Goal: Task Accomplishment & Management: Complete application form

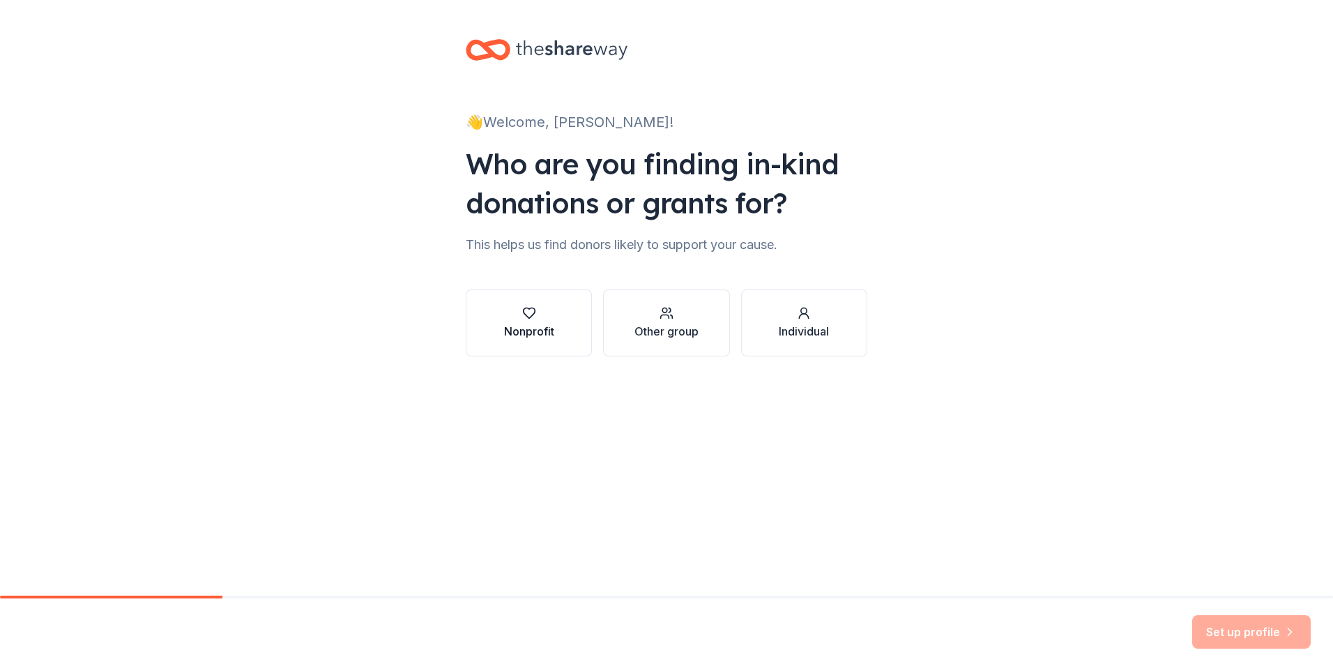
click at [542, 308] on div "button" at bounding box center [529, 313] width 50 height 14
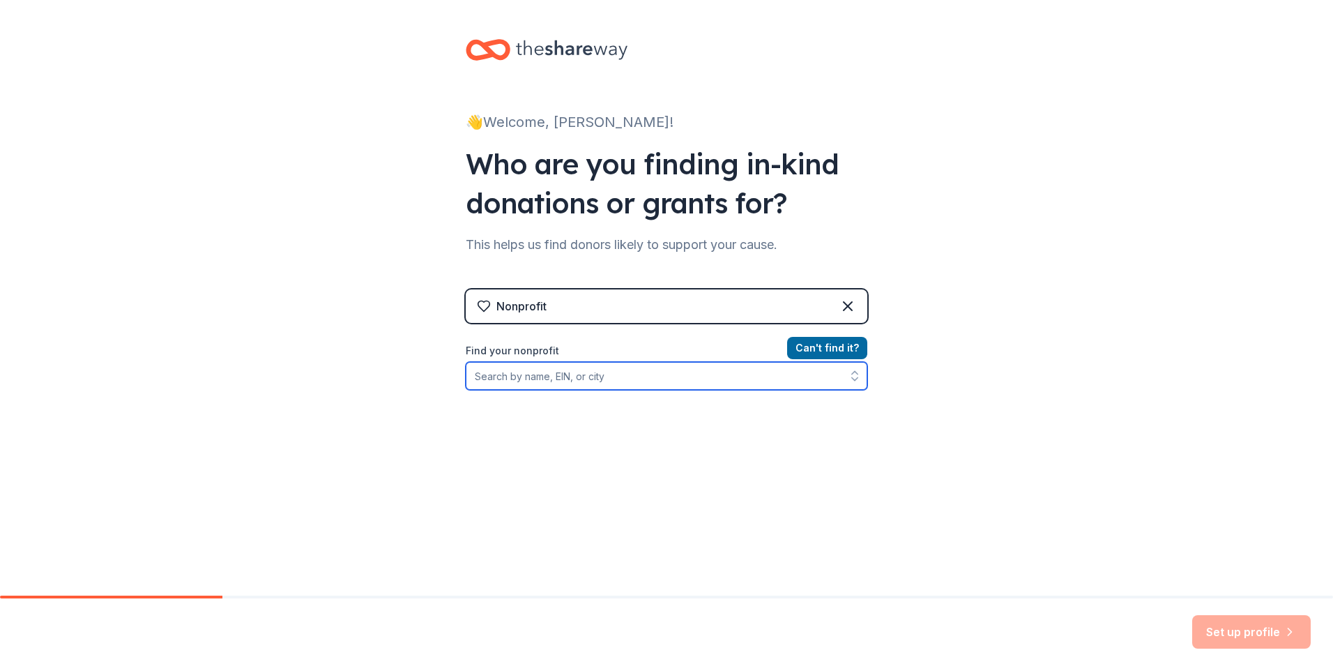
click at [544, 372] on input "Find your nonprofit" at bounding box center [667, 376] width 402 height 28
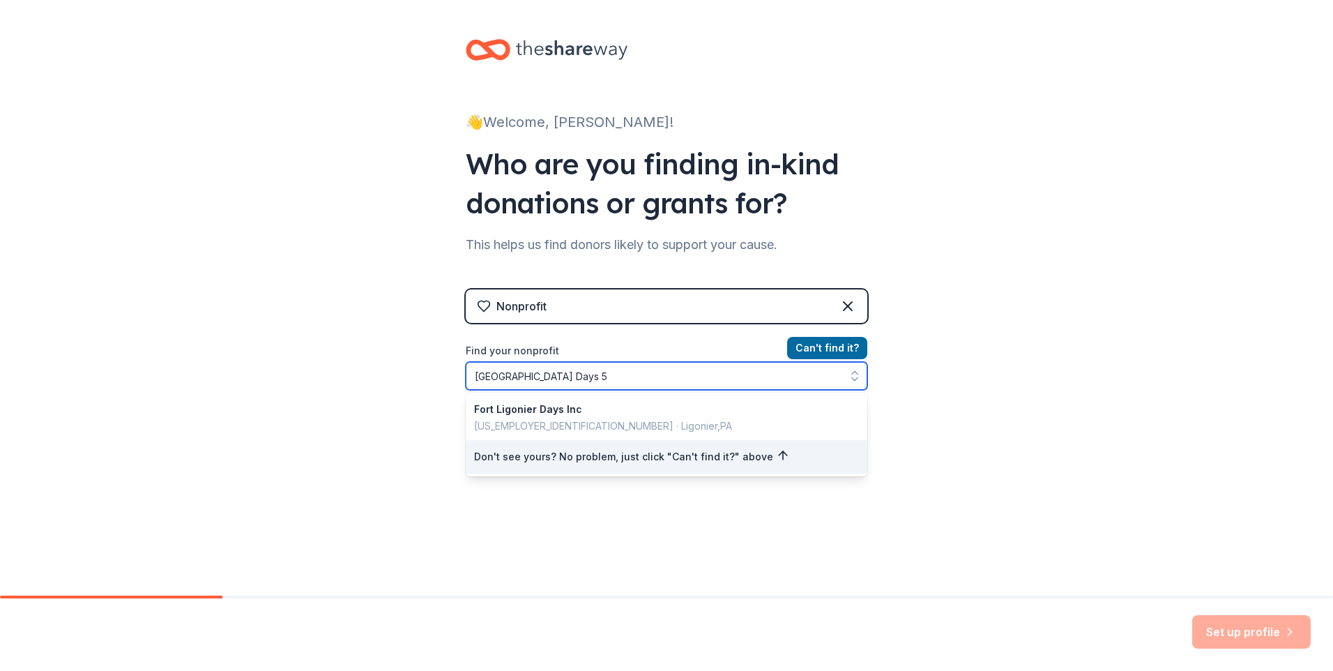
type input "[GEOGRAPHIC_DATA] Days 5K"
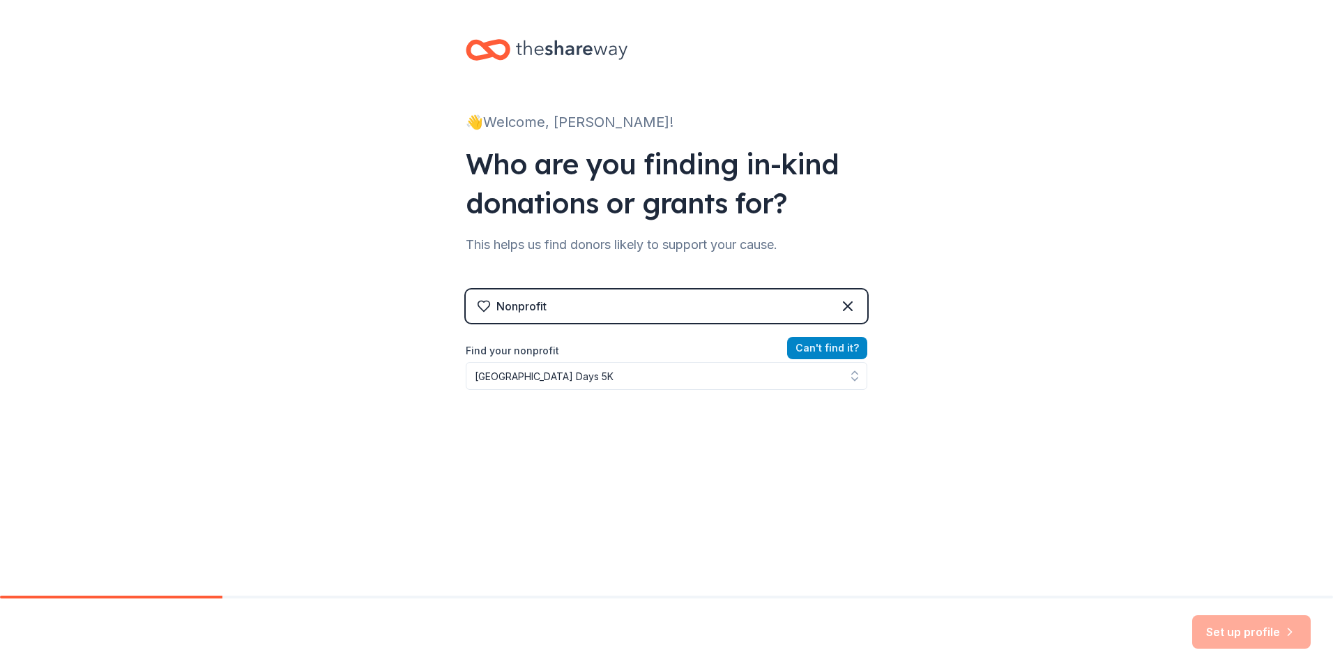
click at [838, 343] on button "Can ' t find it?" at bounding box center [827, 348] width 80 height 22
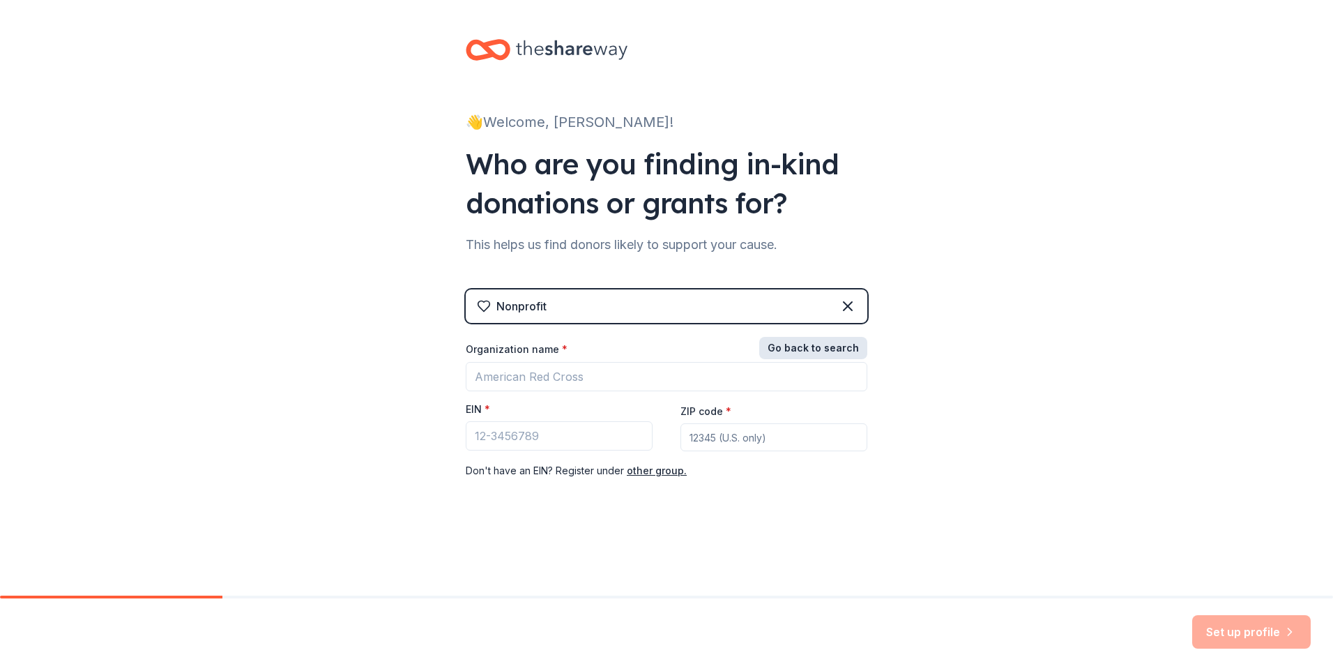
click at [838, 343] on button "Go back to search" at bounding box center [813, 348] width 108 height 22
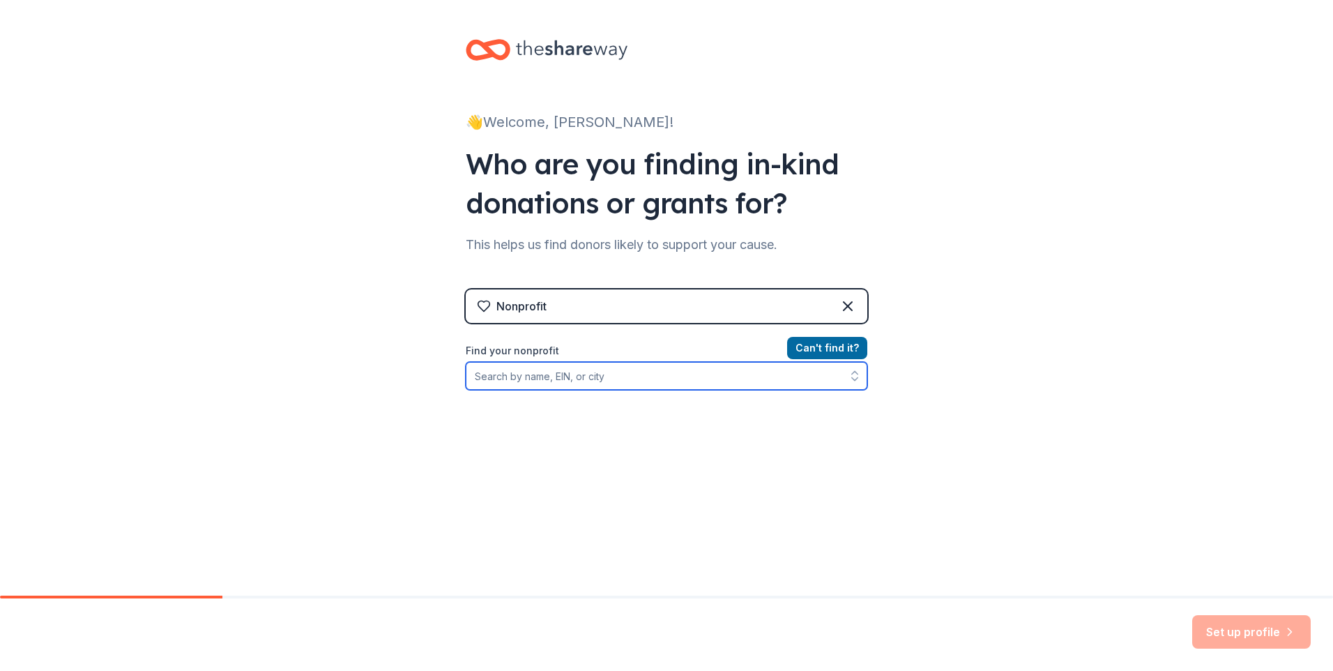
click at [530, 379] on input "Find your nonprofit" at bounding box center [667, 376] width 402 height 28
type input "[US_EMPLOYER_IDENTIFICATION_NUMBER]"
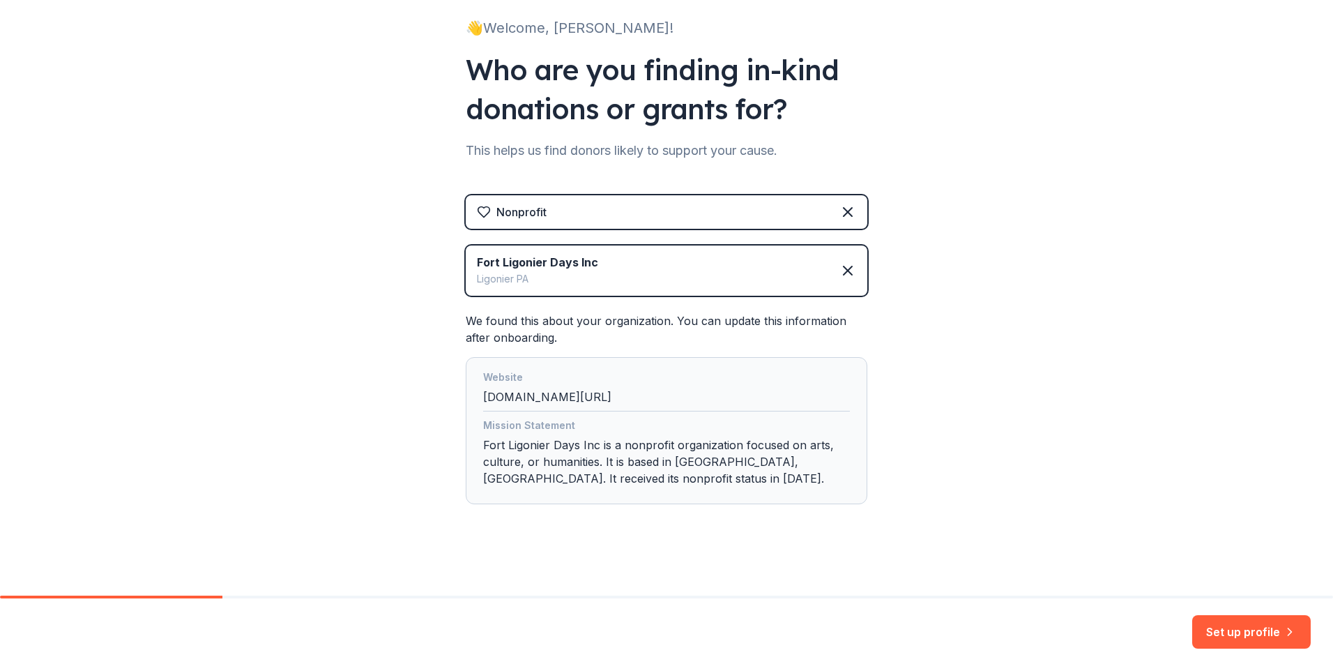
scroll to position [98, 0]
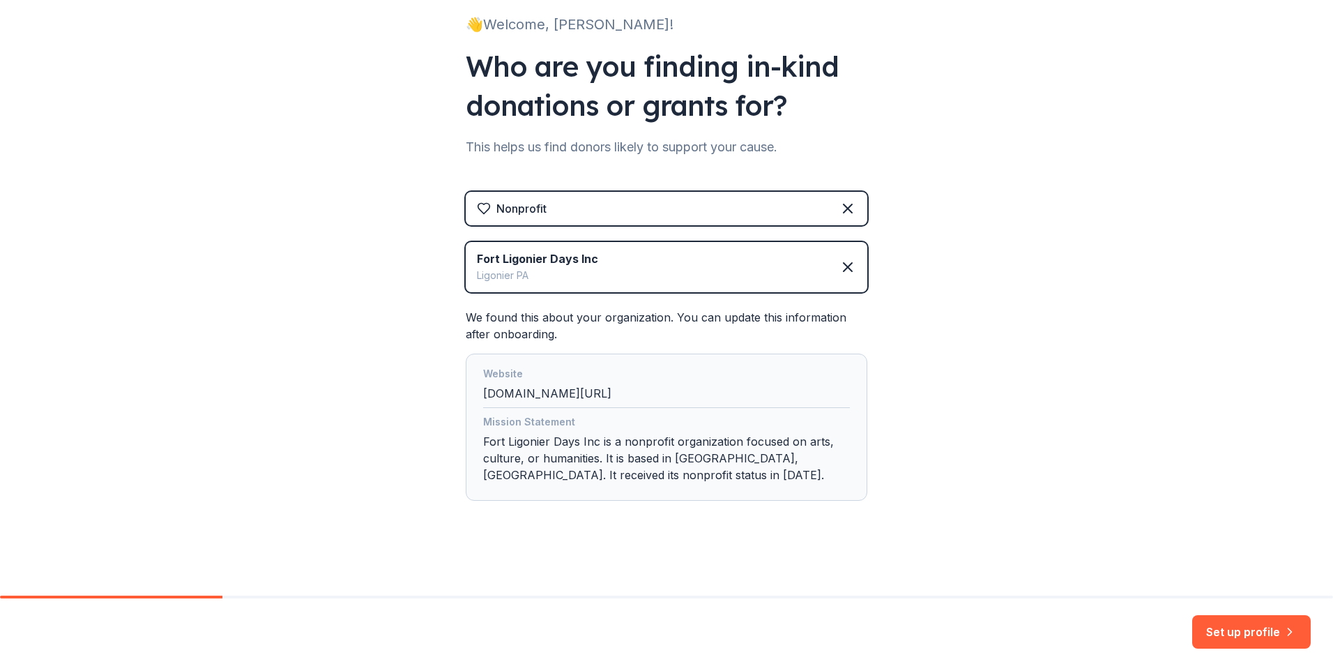
click at [940, 445] on div "👋 Welcome, [PERSON_NAME]! Who are you finding in-kind donations or grants for? …" at bounding box center [666, 248] width 1333 height 693
click at [1210, 630] on button "Set up profile" at bounding box center [1251, 631] width 119 height 33
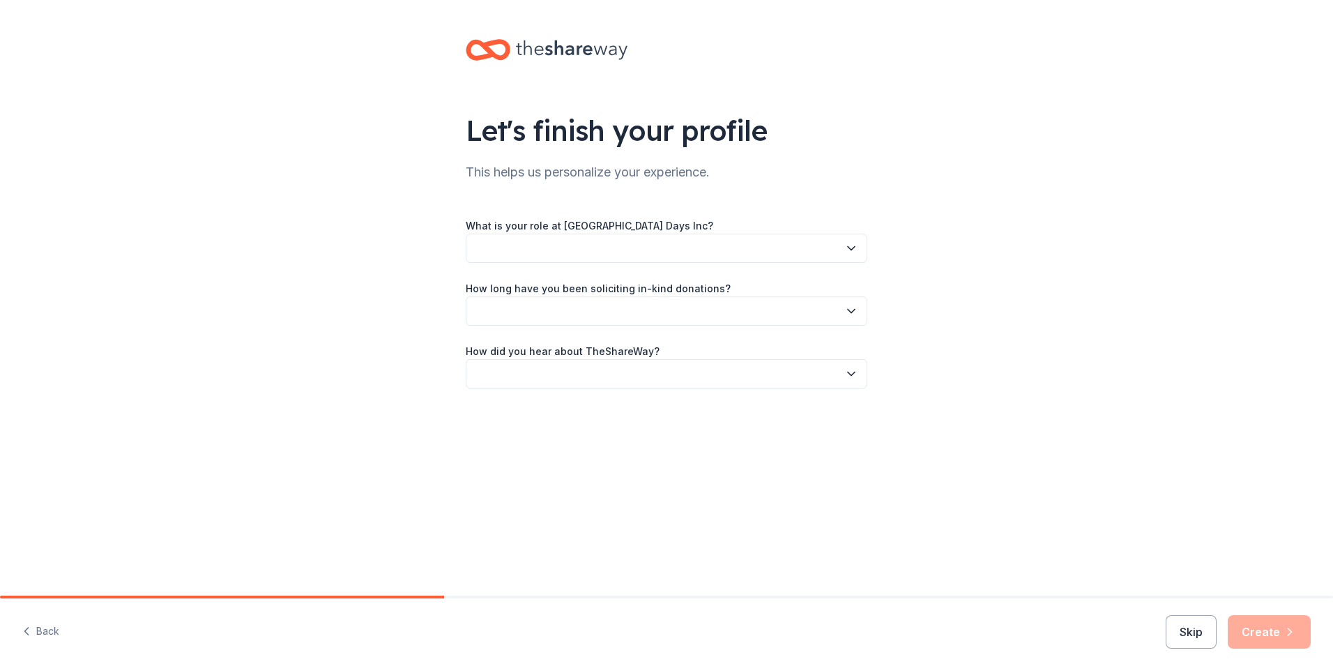
click at [758, 245] on button "button" at bounding box center [667, 248] width 402 height 29
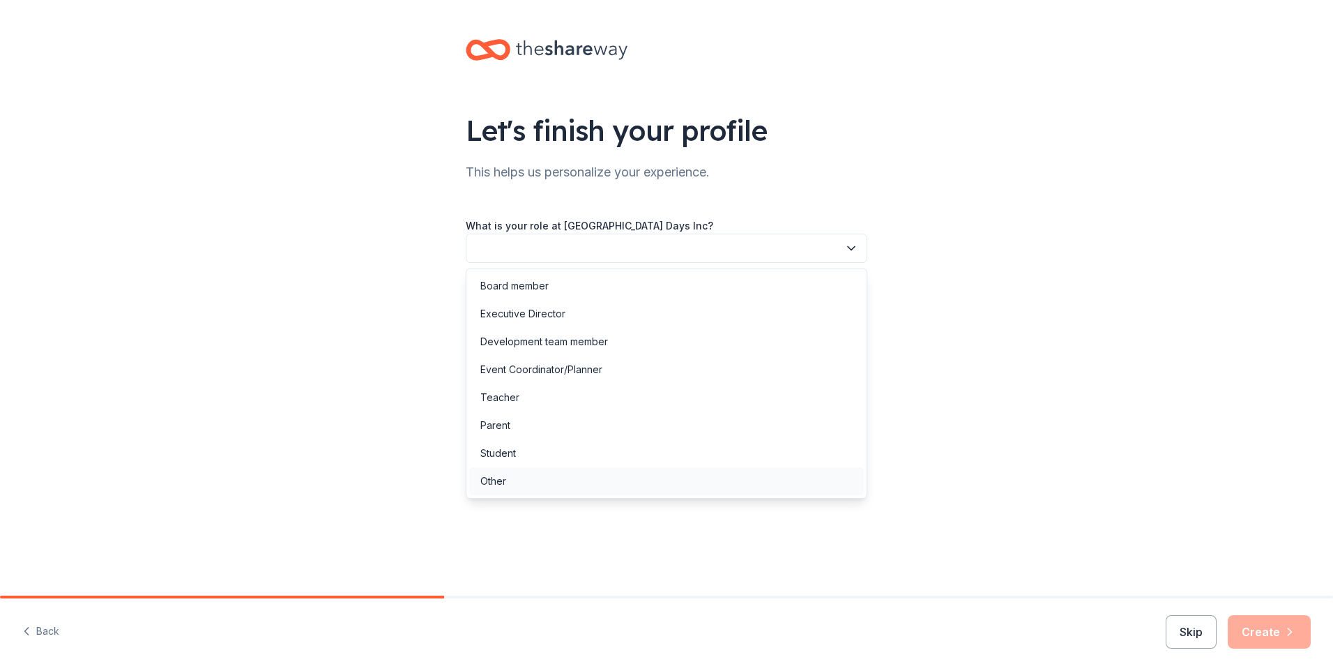
click at [629, 471] on div "Other" at bounding box center [666, 481] width 395 height 28
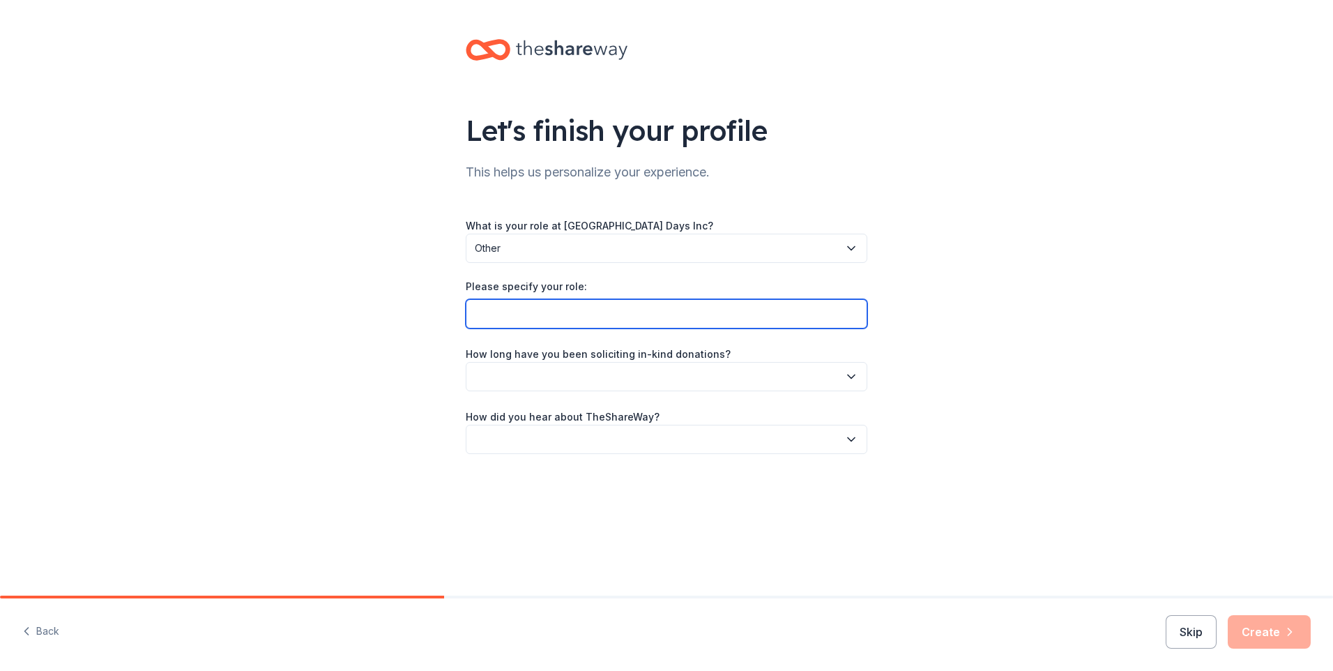
click at [586, 315] on input "Please specify your role:" at bounding box center [667, 313] width 402 height 29
type input "5"
type input "Fort Days 5K Committee"
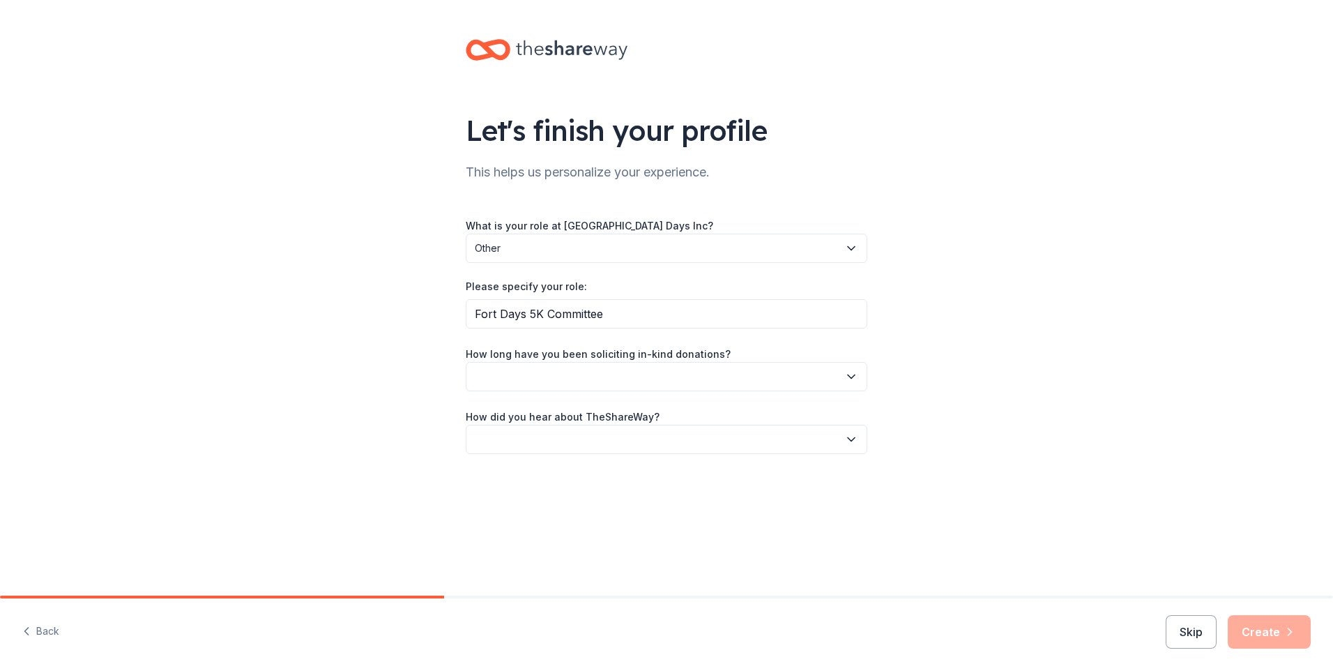
click at [647, 387] on button "button" at bounding box center [667, 376] width 402 height 29
click at [637, 412] on div "This is my first time!" at bounding box center [666, 414] width 395 height 28
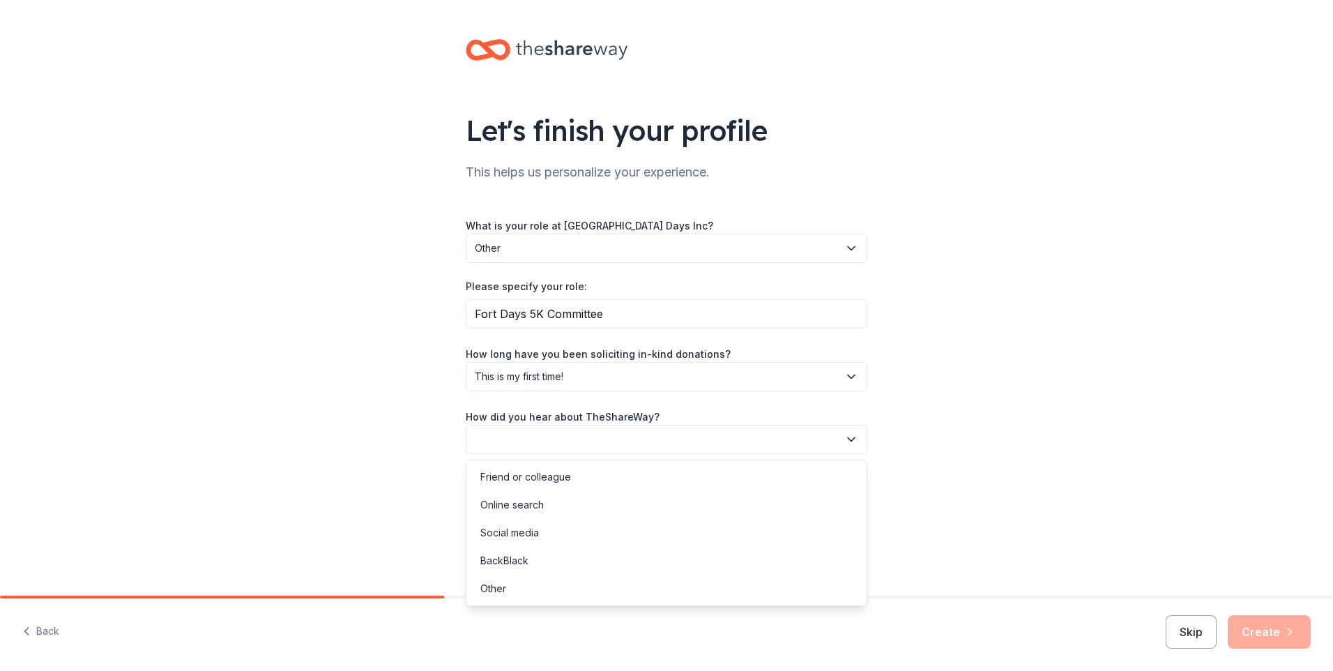
click at [637, 433] on button "button" at bounding box center [667, 439] width 402 height 29
click at [624, 498] on div "Online search" at bounding box center [666, 505] width 395 height 28
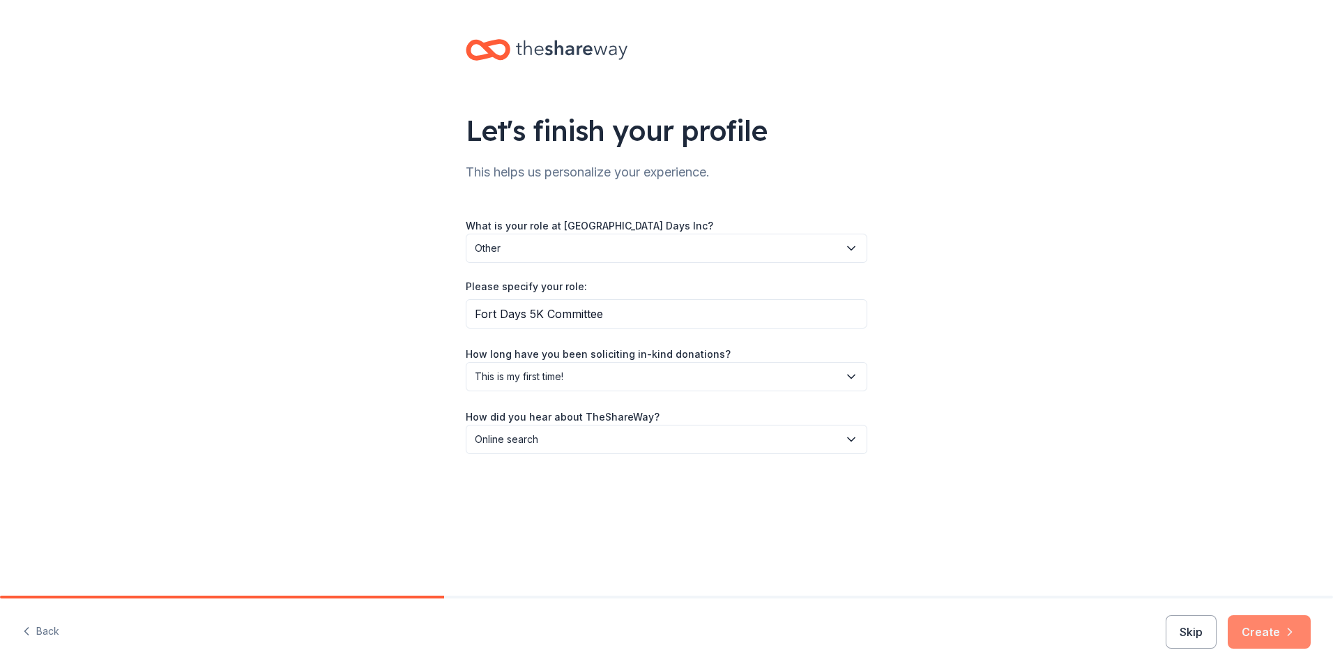
click at [1272, 630] on button "Create" at bounding box center [1269, 631] width 83 height 33
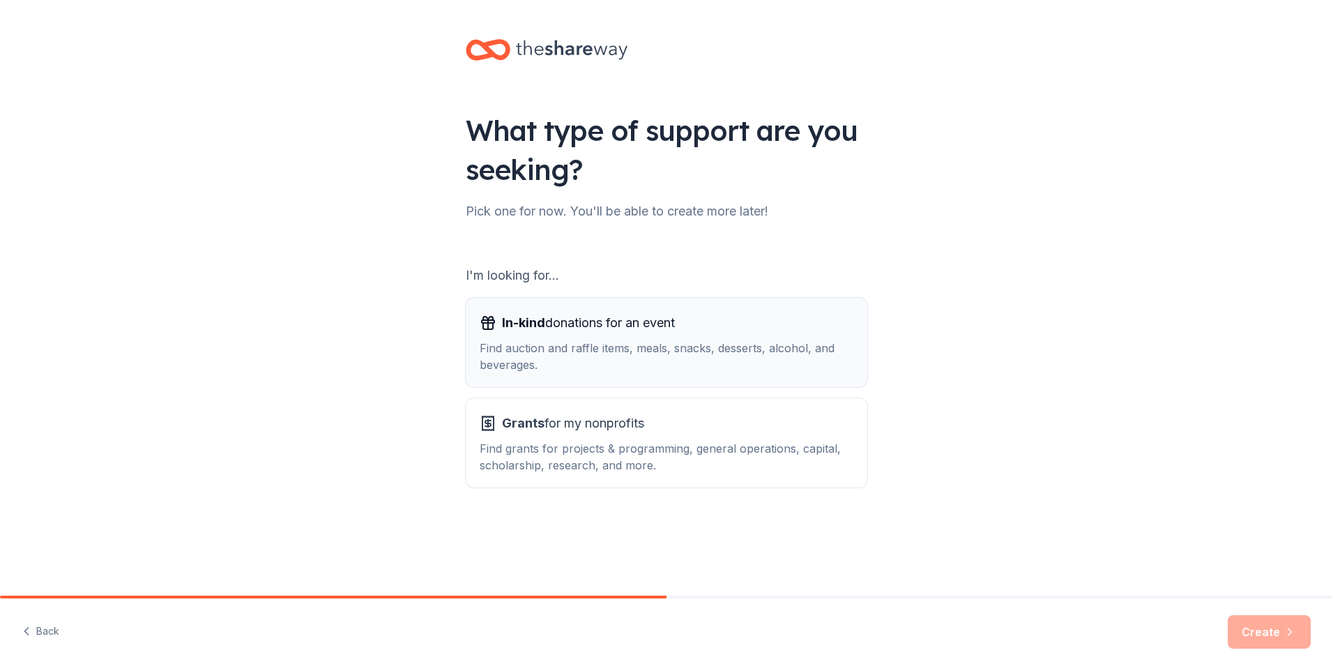
click at [574, 350] on div "Find auction and raffle items, meals, snacks, desserts, alcohol, and beverages." at bounding box center [667, 356] width 374 height 33
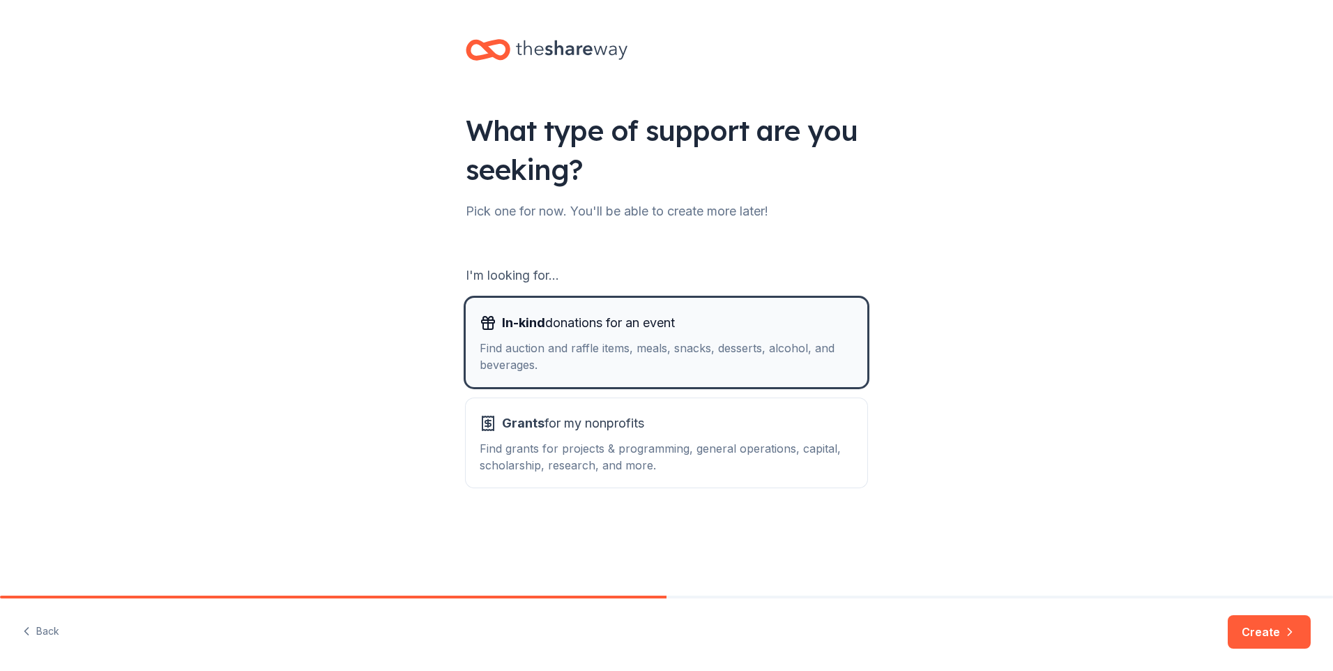
click at [575, 350] on div "Find auction and raffle items, meals, snacks, desserts, alcohol, and beverages." at bounding box center [667, 356] width 374 height 33
click at [1278, 626] on button "Create" at bounding box center [1269, 631] width 83 height 33
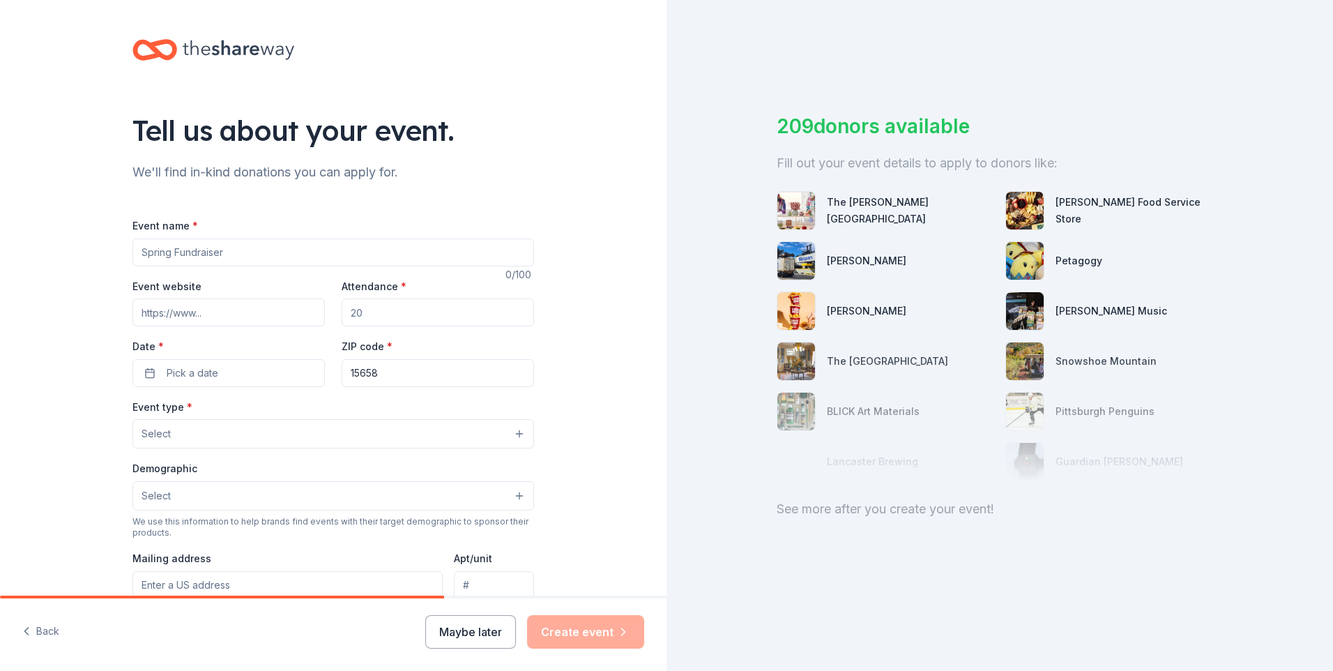
click at [383, 319] on input "Attendance *" at bounding box center [438, 312] width 192 height 28
type input "350"
click at [189, 245] on input "Event name *" at bounding box center [333, 252] width 402 height 28
type input "Fort Ligonier Days 5K Run, Walk & Kids' Cannonball Dash"
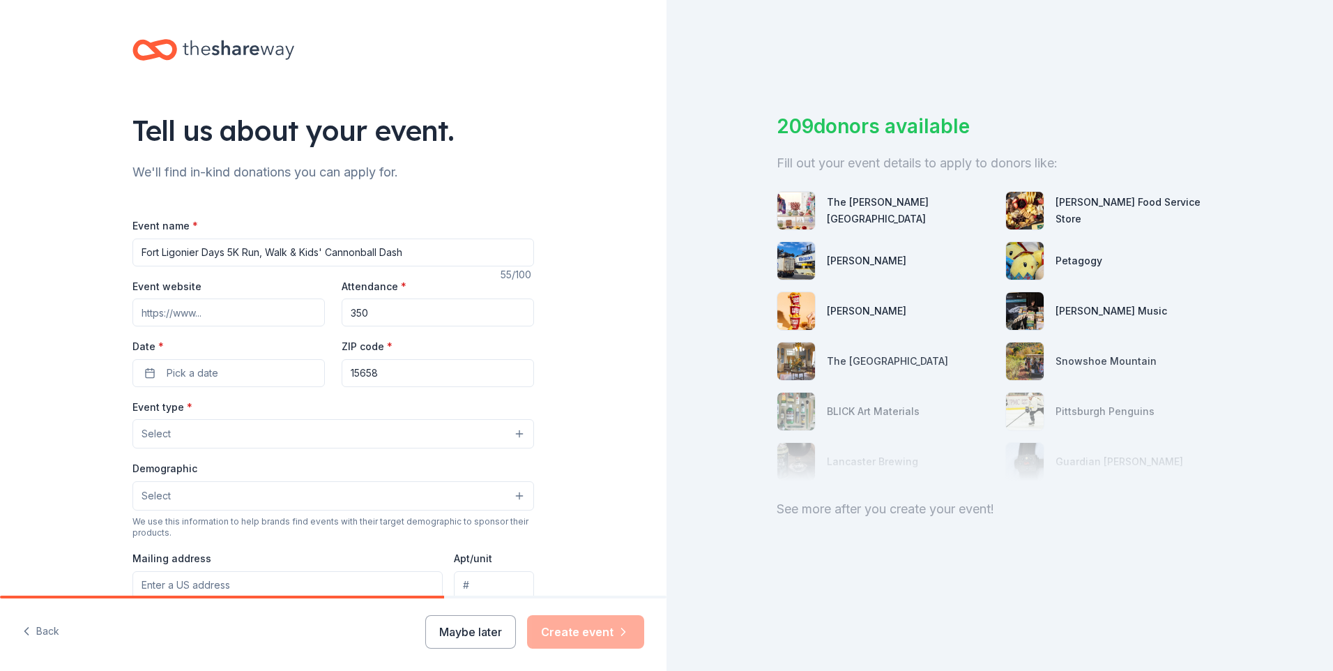
click at [261, 315] on input "Event website" at bounding box center [228, 312] width 192 height 28
paste input "https://runsignup.com/Race/PA/Ligonier/FortLigonierDays"
type input "https://runsignup.com/Race/PA/Ligonier/FortLigonierDays"
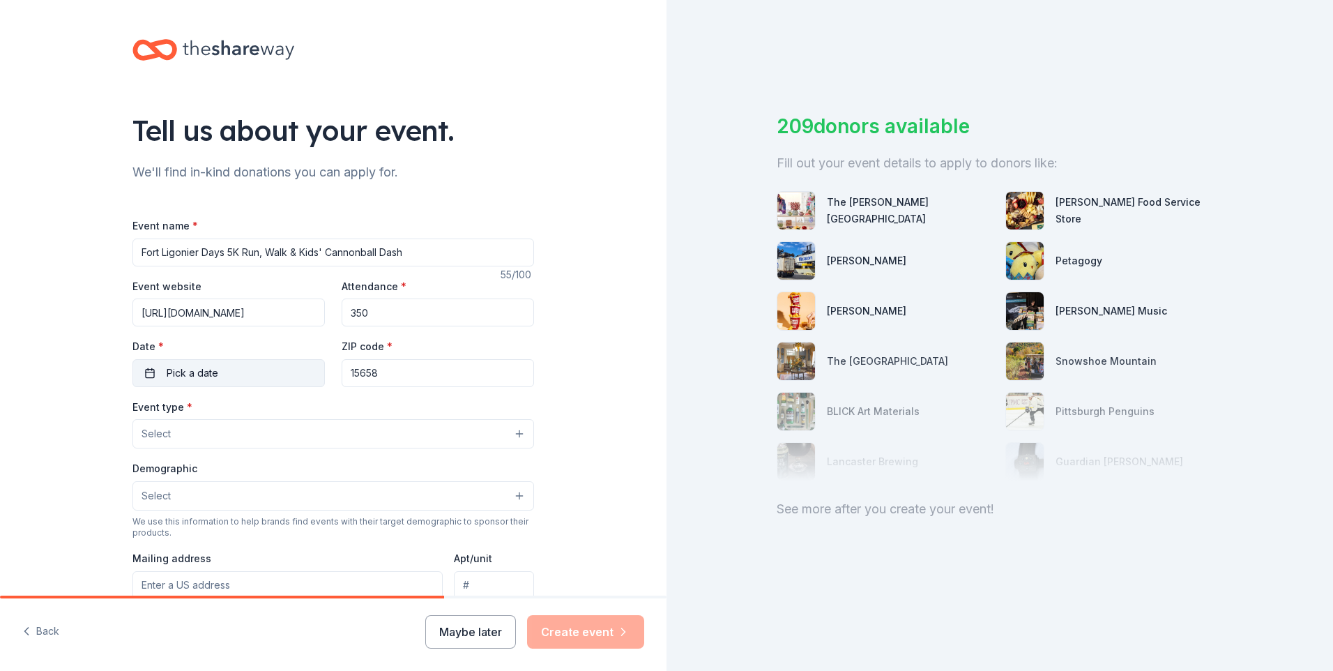
click at [245, 375] on button "Pick a date" at bounding box center [228, 373] width 192 height 28
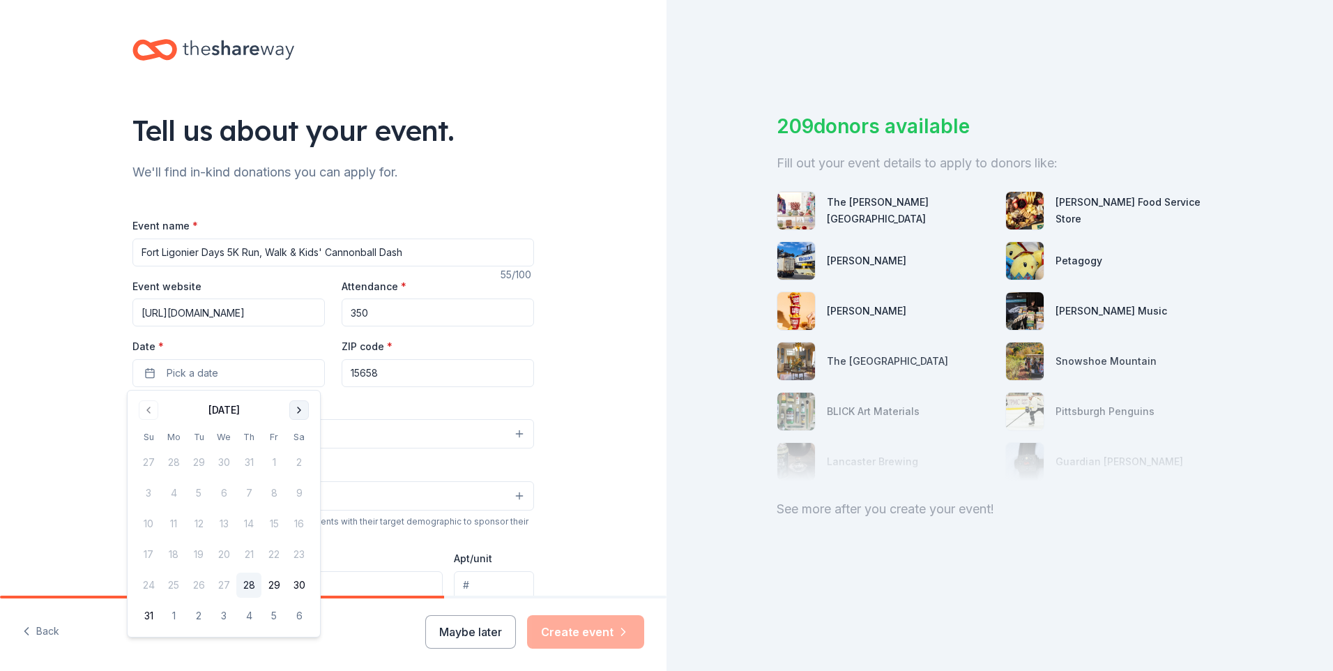
click at [305, 408] on button "Go to next month" at bounding box center [299, 410] width 20 height 20
click at [149, 524] on button "12" at bounding box center [148, 523] width 25 height 25
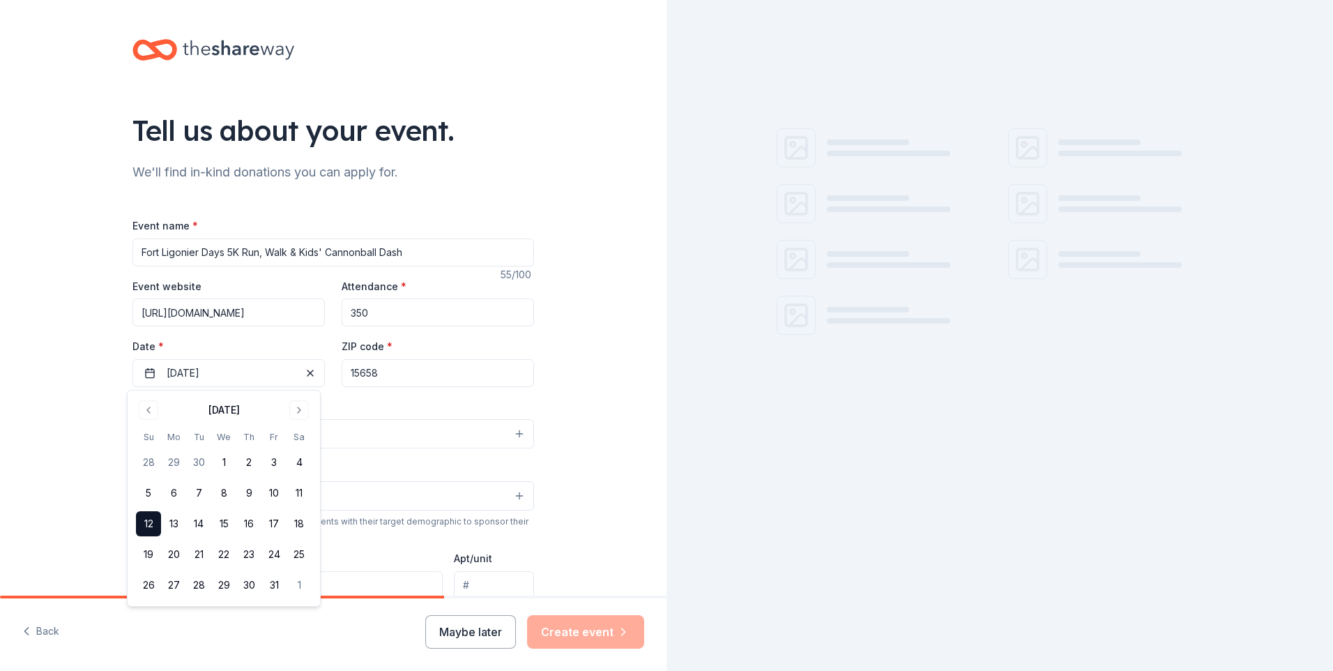
click at [397, 374] on input "15658" at bounding box center [438, 373] width 192 height 28
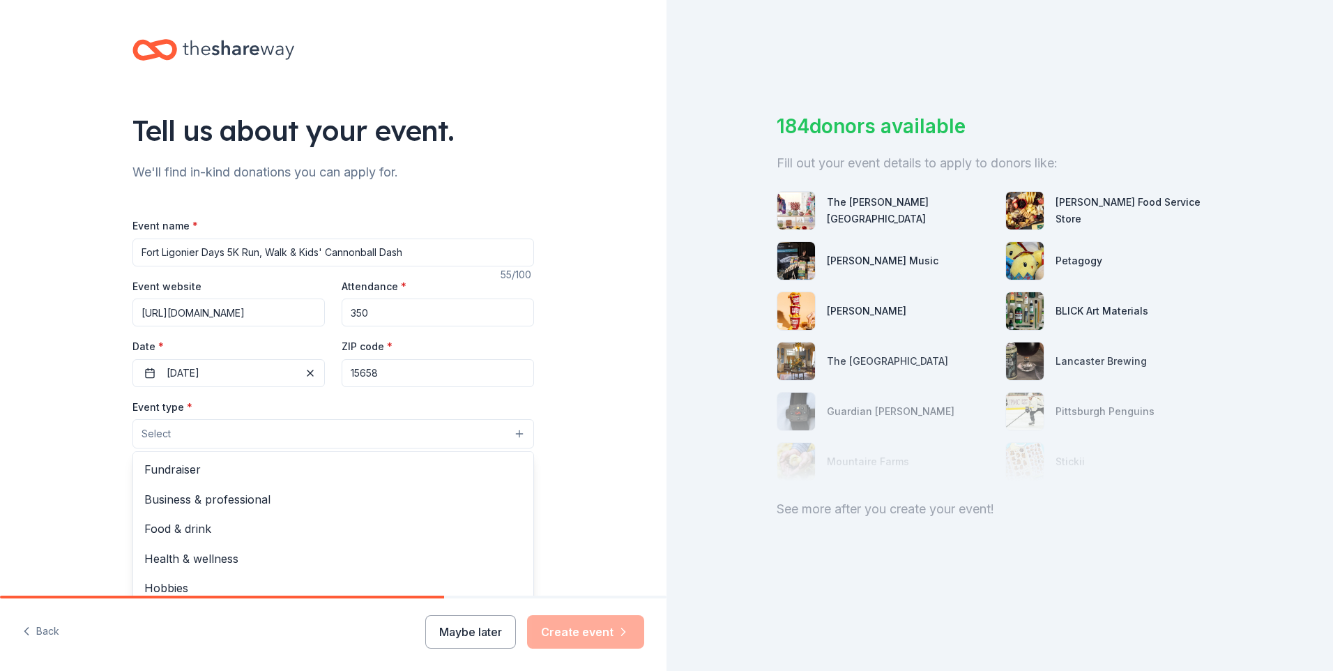
click at [276, 437] on button "Select" at bounding box center [333, 433] width 402 height 29
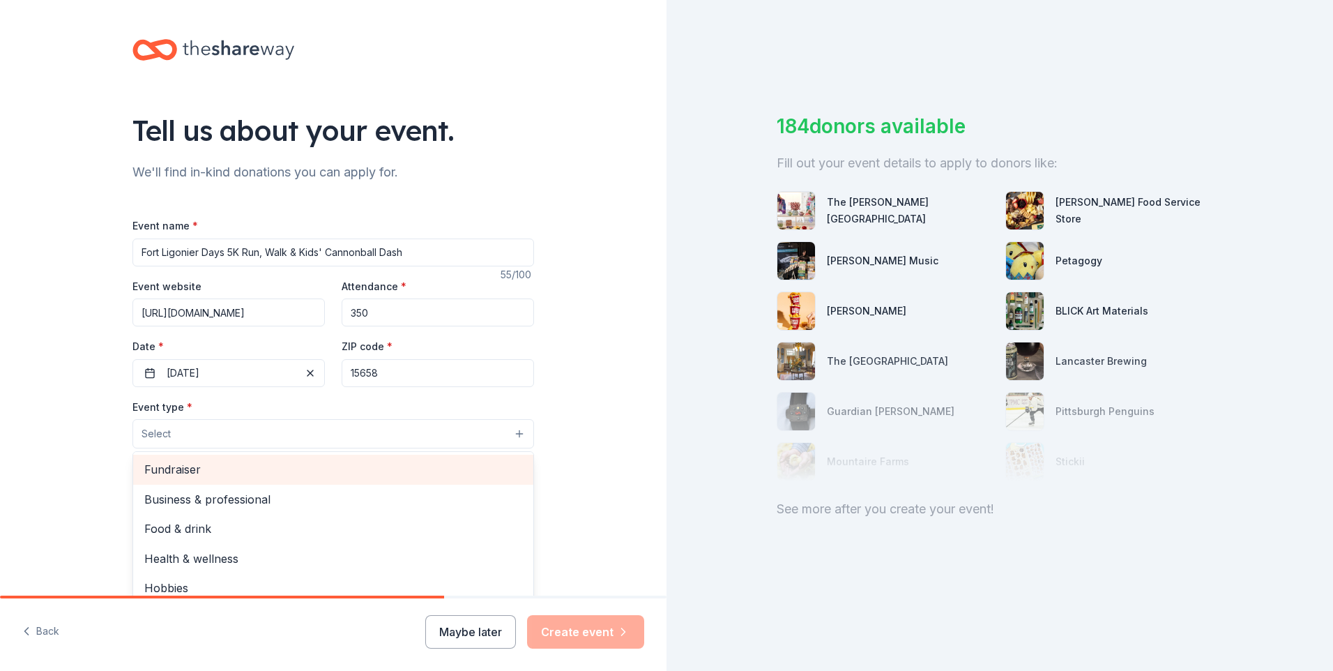
scroll to position [47, 0]
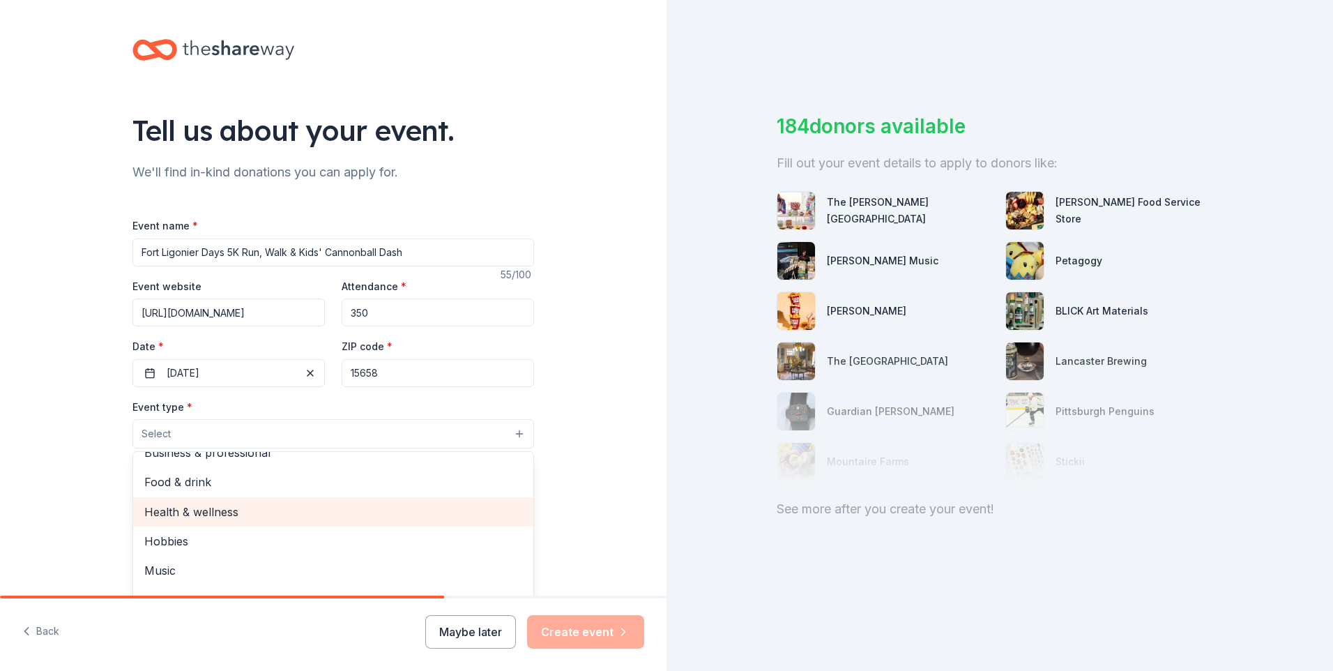
click at [280, 505] on span "Health & wellness" at bounding box center [333, 512] width 378 height 18
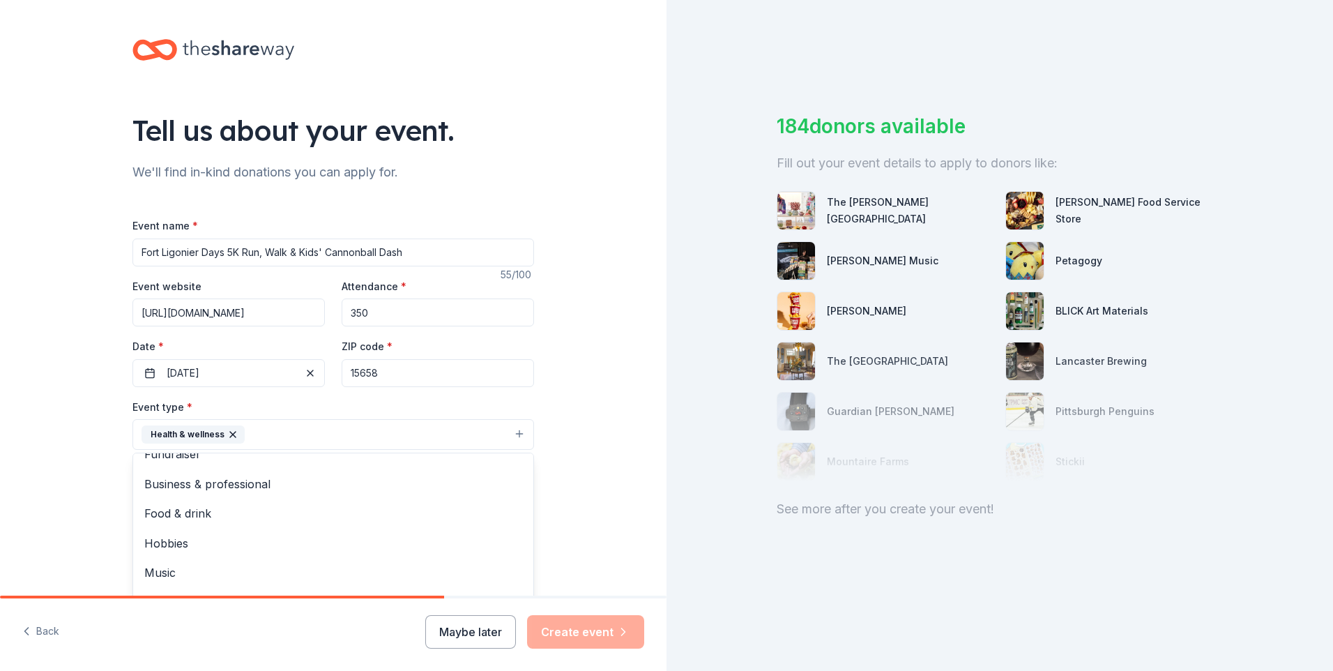
click at [576, 422] on div "Tell us about your event. We'll find in-kind donations you can apply for. Event…" at bounding box center [333, 464] width 666 height 929
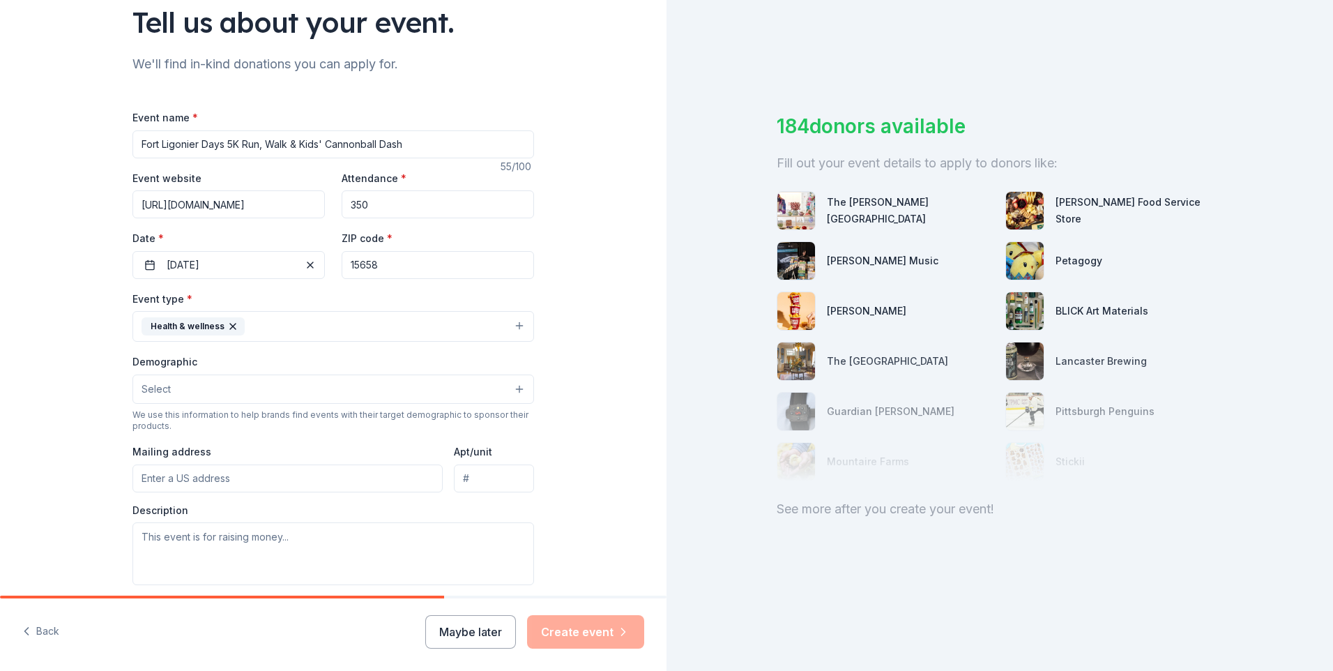
scroll to position [139, 0]
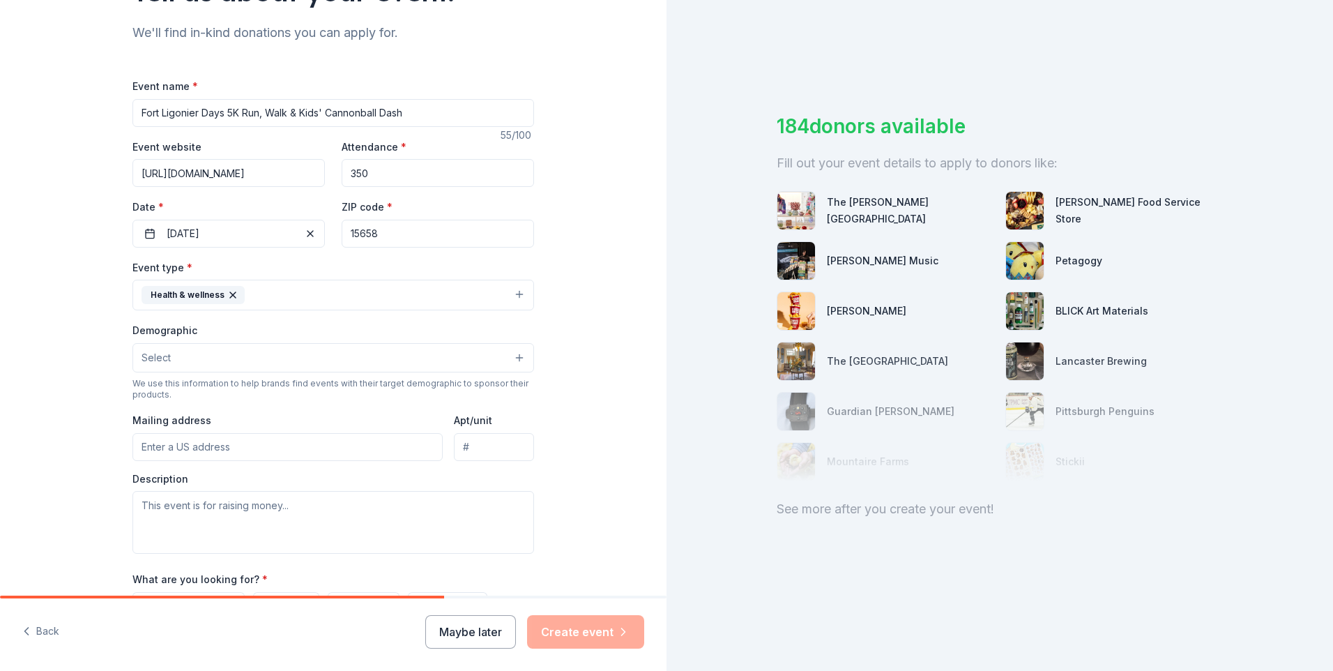
click at [403, 358] on button "Select" at bounding box center [333, 357] width 402 height 29
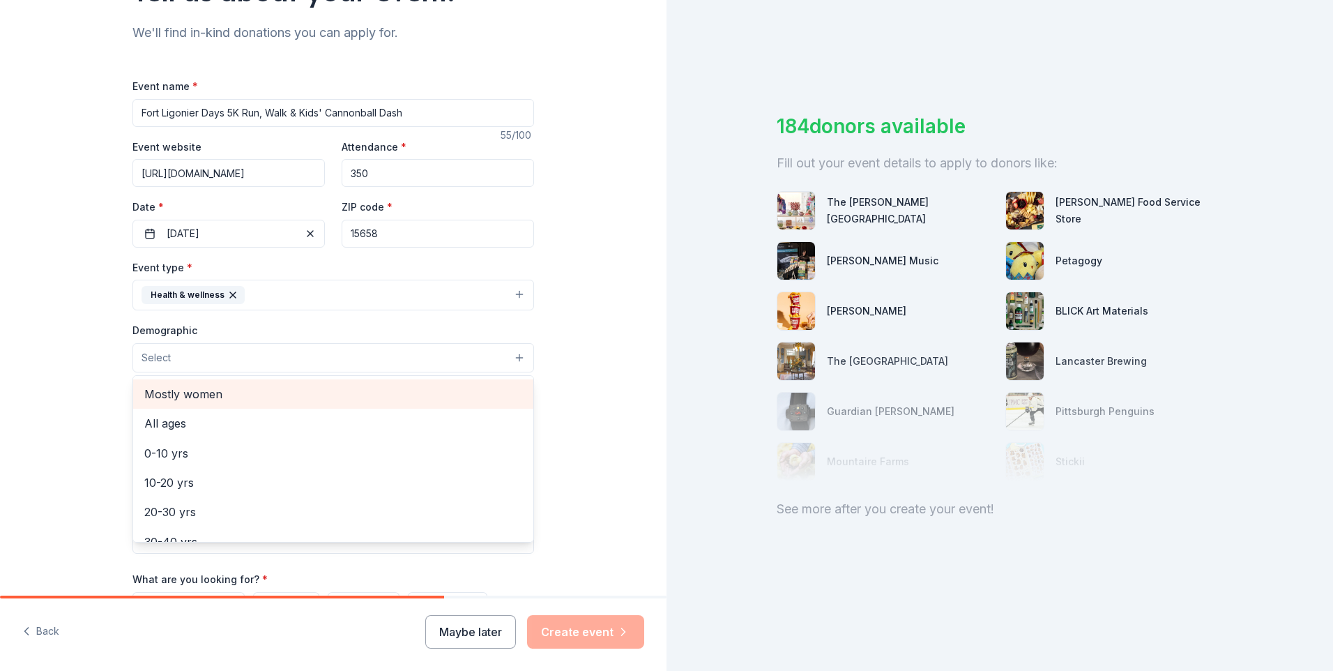
scroll to position [0, 0]
click at [384, 396] on span "All genders" at bounding box center [333, 393] width 378 height 18
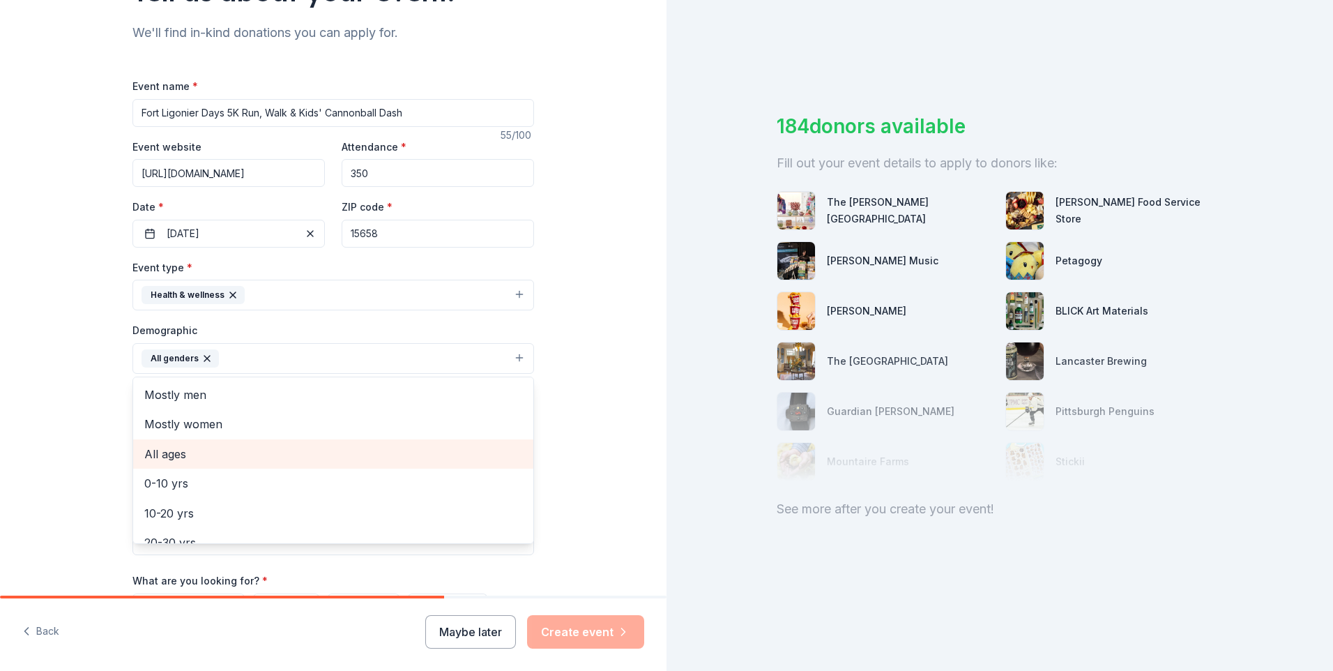
click at [376, 453] on span "All ages" at bounding box center [333, 454] width 378 height 18
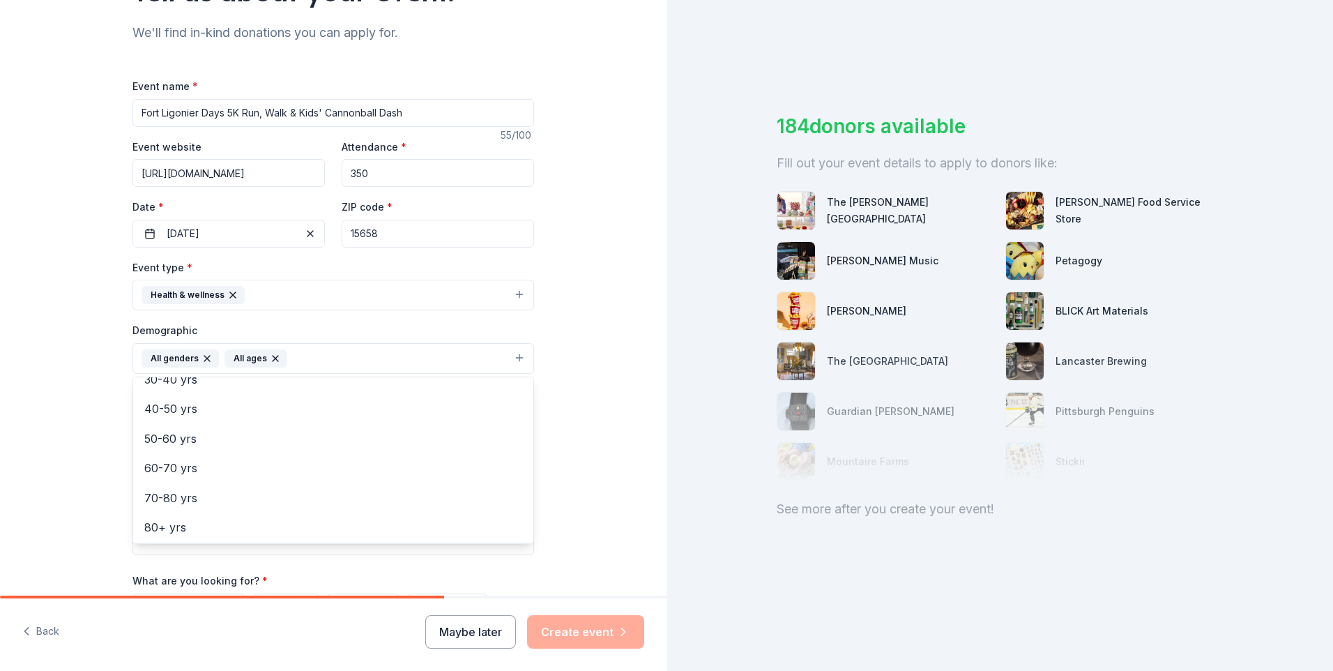
scroll to position [165, 0]
drag, startPoint x: 541, startPoint y: 471, endPoint x: 563, endPoint y: 473, distance: 21.7
click at [547, 472] on div "Tell us about your event. We'll find in-kind donations you can apply for. Event…" at bounding box center [333, 326] width 446 height 931
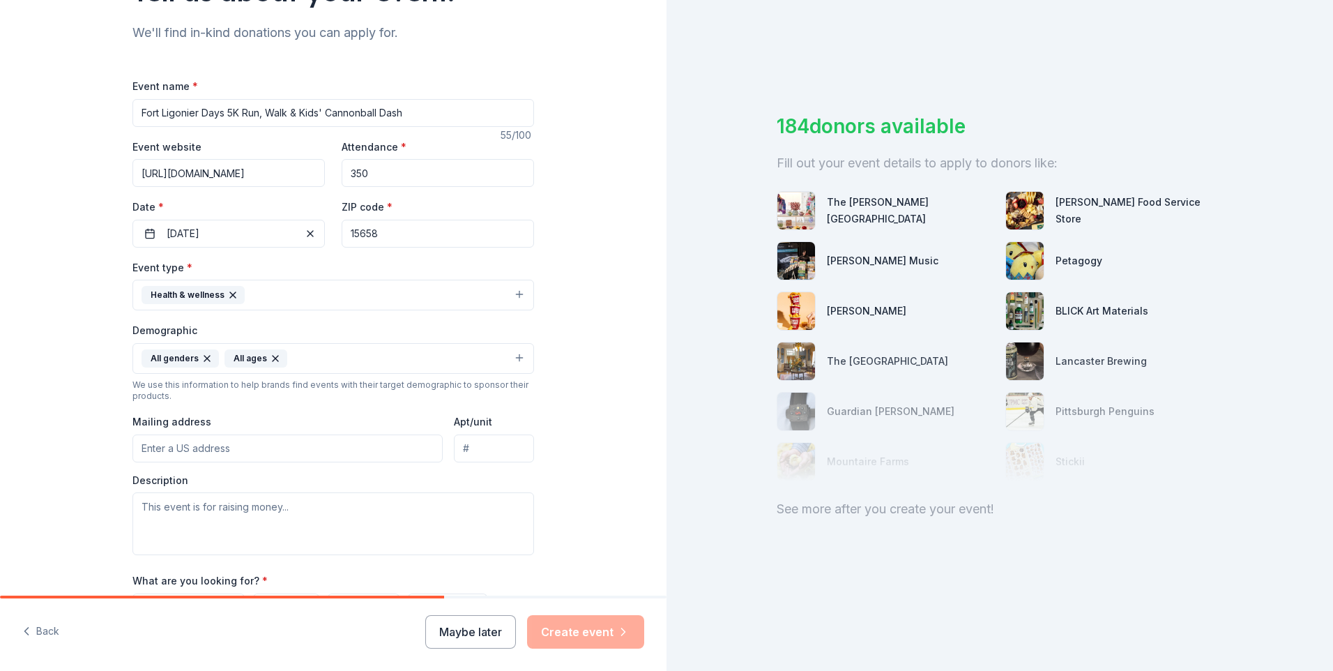
click at [388, 458] on input "Mailing address" at bounding box center [287, 448] width 310 height 28
type input "110 Oakview Dr."
click at [347, 525] on textarea at bounding box center [333, 523] width 402 height 63
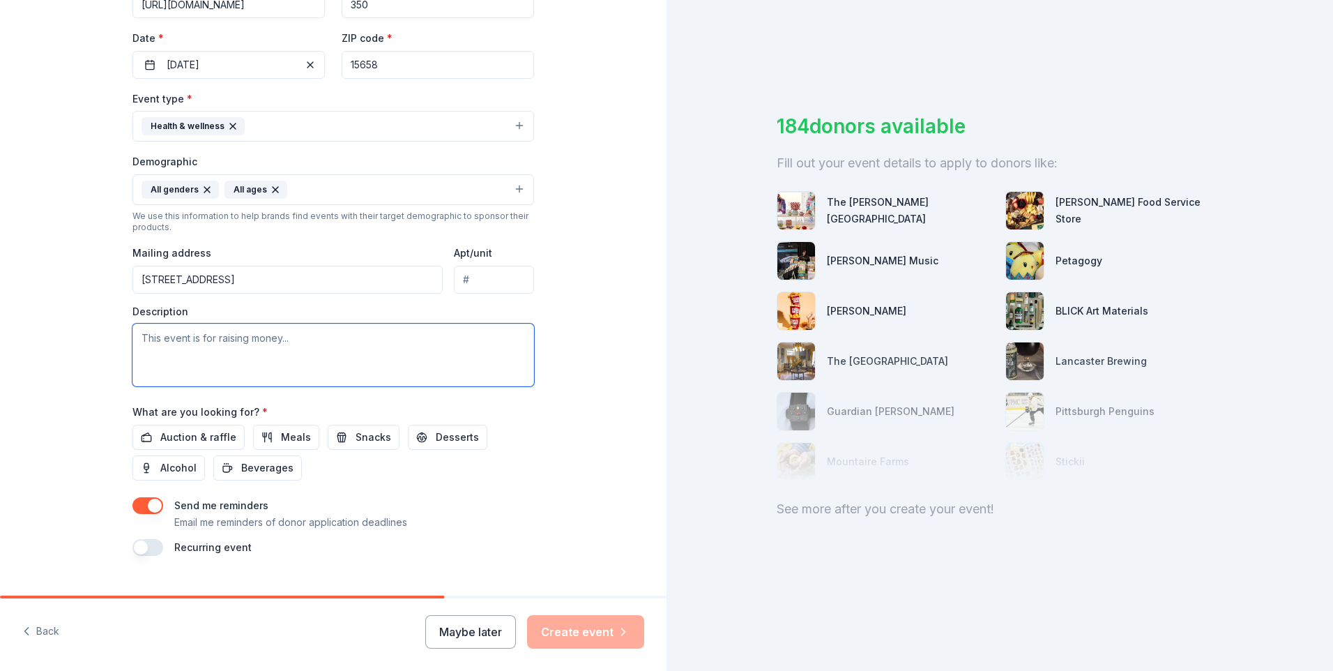
scroll to position [335, 0]
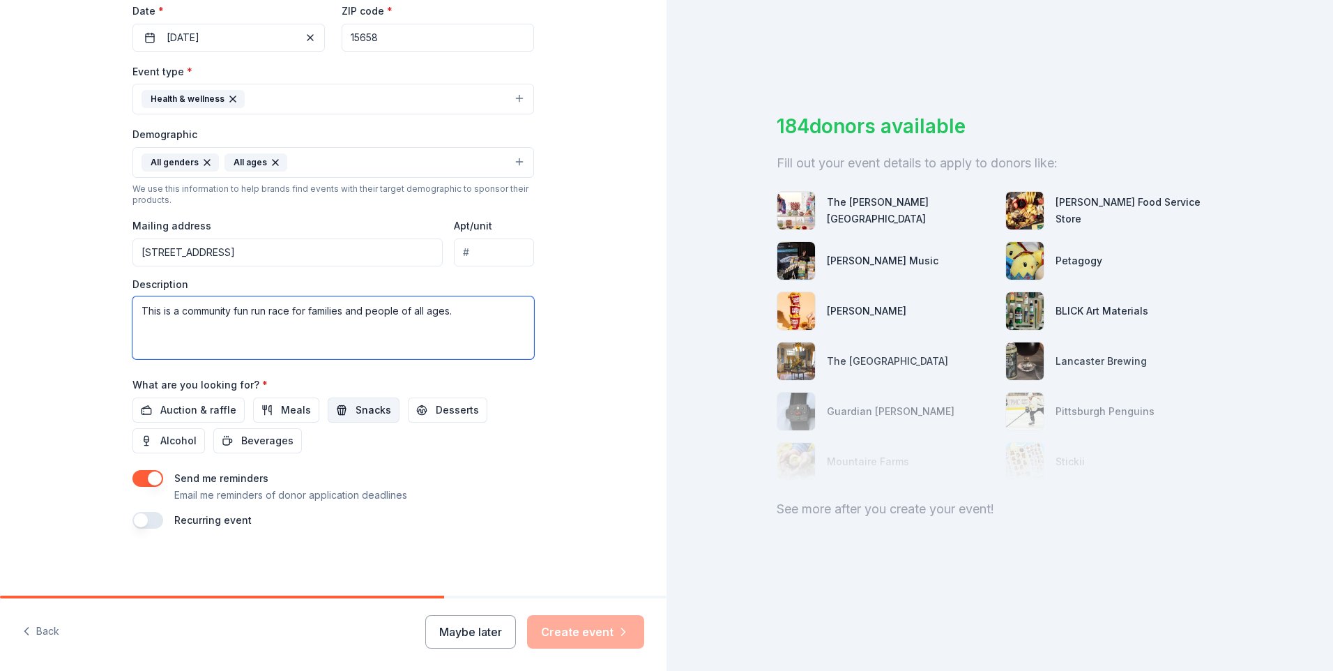
type textarea "This is a community fun run race for families and people of all ages."
click at [330, 413] on button "Snacks" at bounding box center [364, 409] width 72 height 25
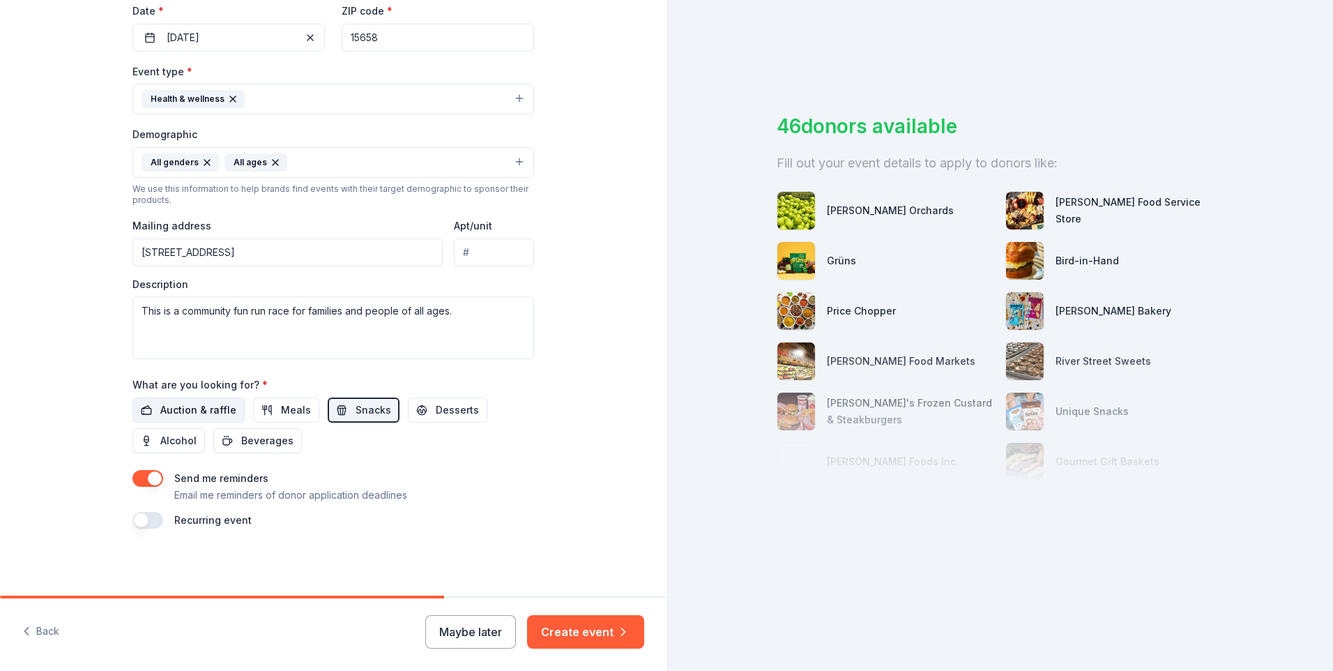
click at [217, 408] on span "Auction & raffle" at bounding box center [198, 410] width 76 height 17
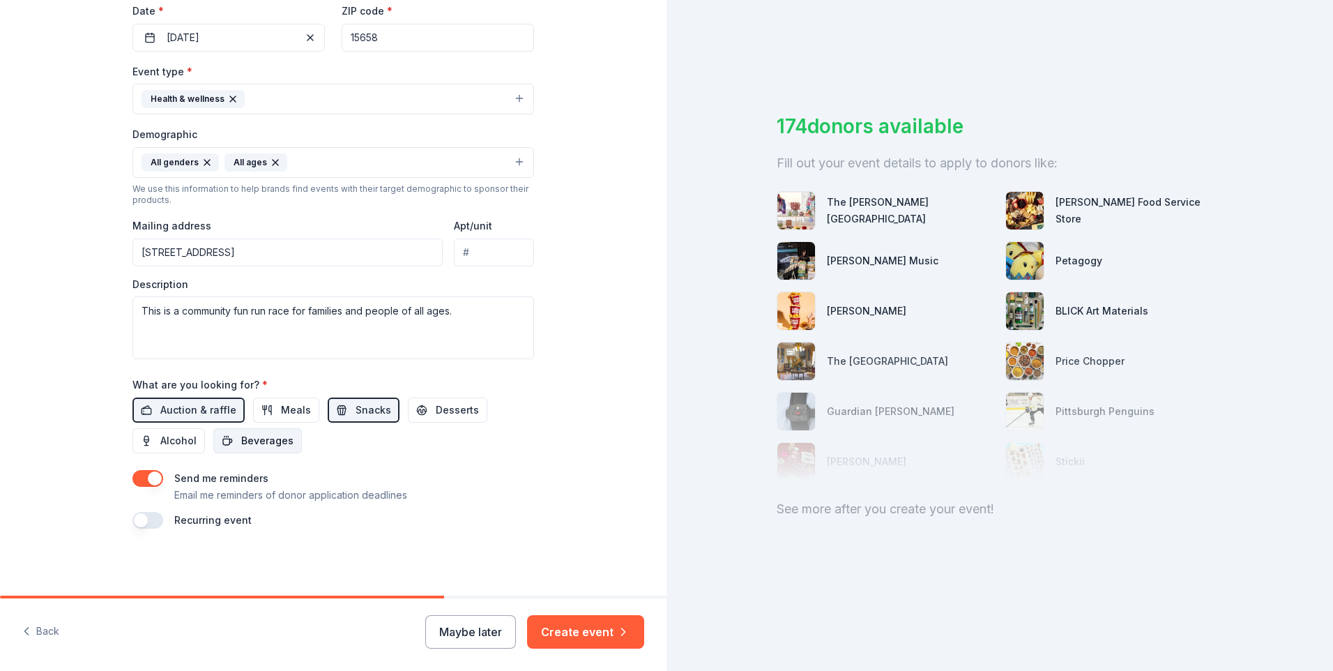
click at [275, 442] on span "Beverages" at bounding box center [267, 440] width 52 height 17
click at [451, 414] on span "Desserts" at bounding box center [457, 410] width 43 height 17
click at [565, 637] on button "Create event" at bounding box center [585, 631] width 117 height 33
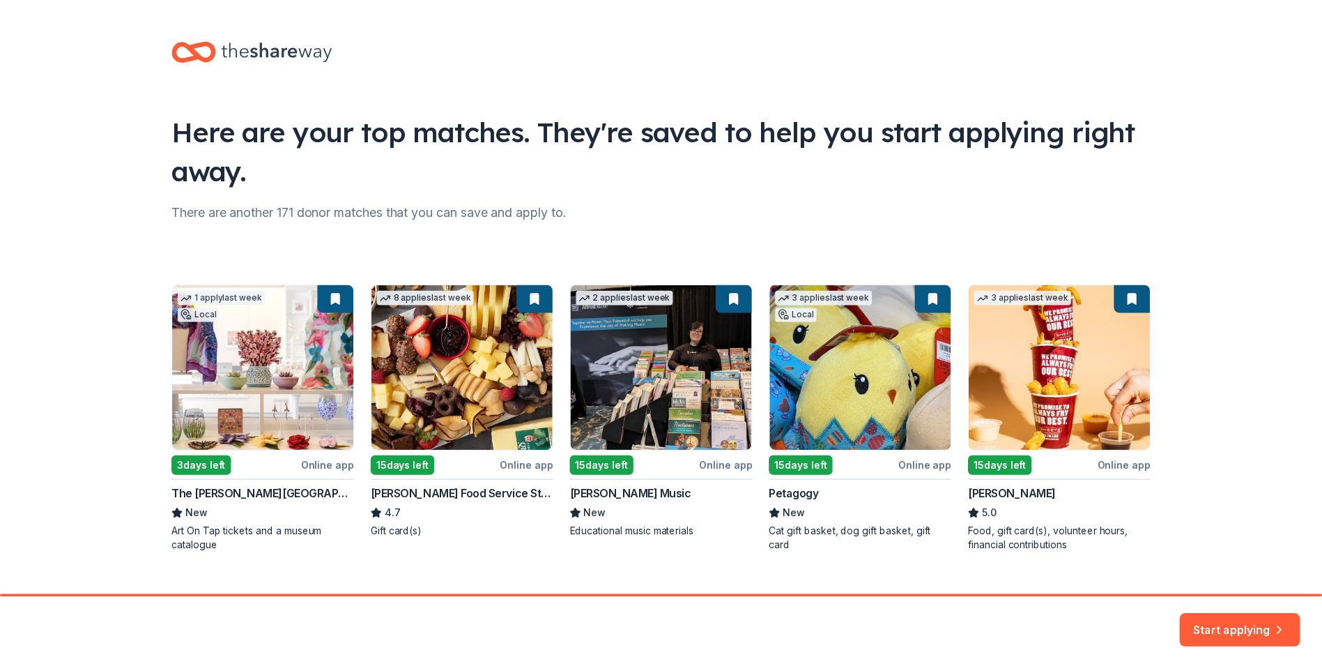
scroll to position [24, 0]
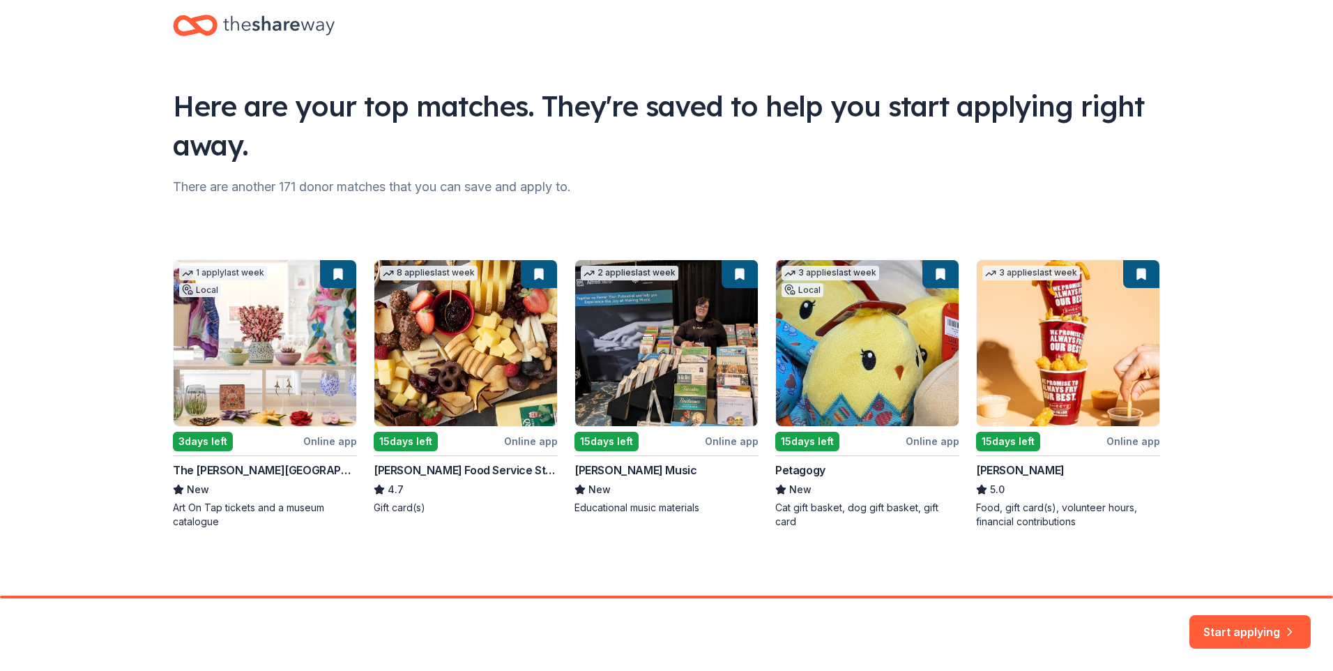
click at [429, 381] on div "1 apply last week Local 3 days left Online app The Westmoreland Museum of Ameri…" at bounding box center [666, 393] width 987 height 269
click at [1237, 620] on button "Start applying" at bounding box center [1249, 623] width 121 height 33
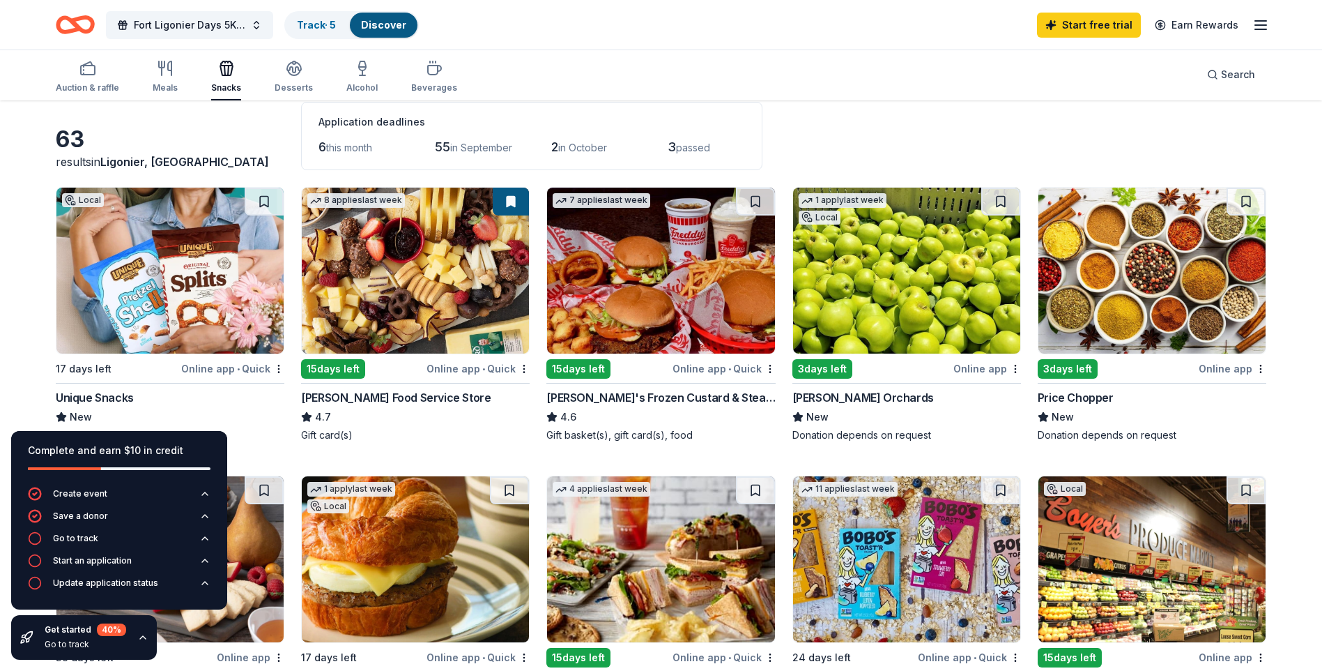
scroll to position [139, 0]
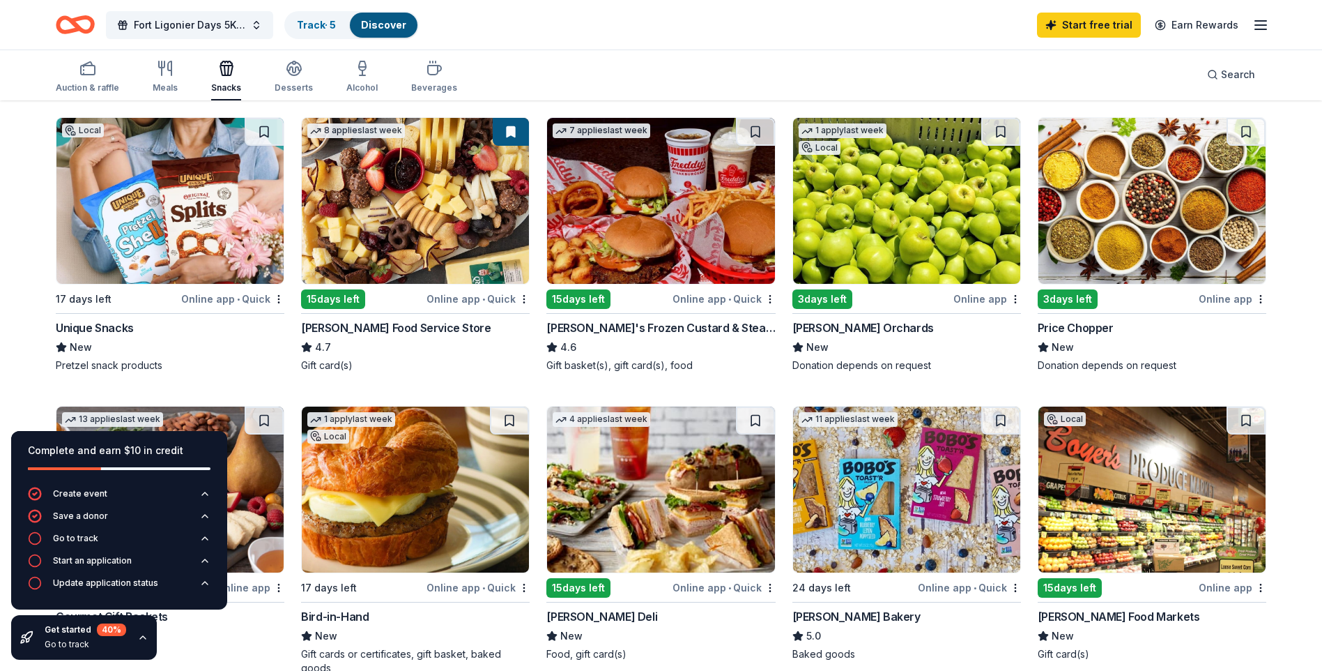
click at [221, 224] on img at bounding box center [169, 201] width 227 height 166
click at [844, 303] on div "3 days left" at bounding box center [823, 299] width 60 height 20
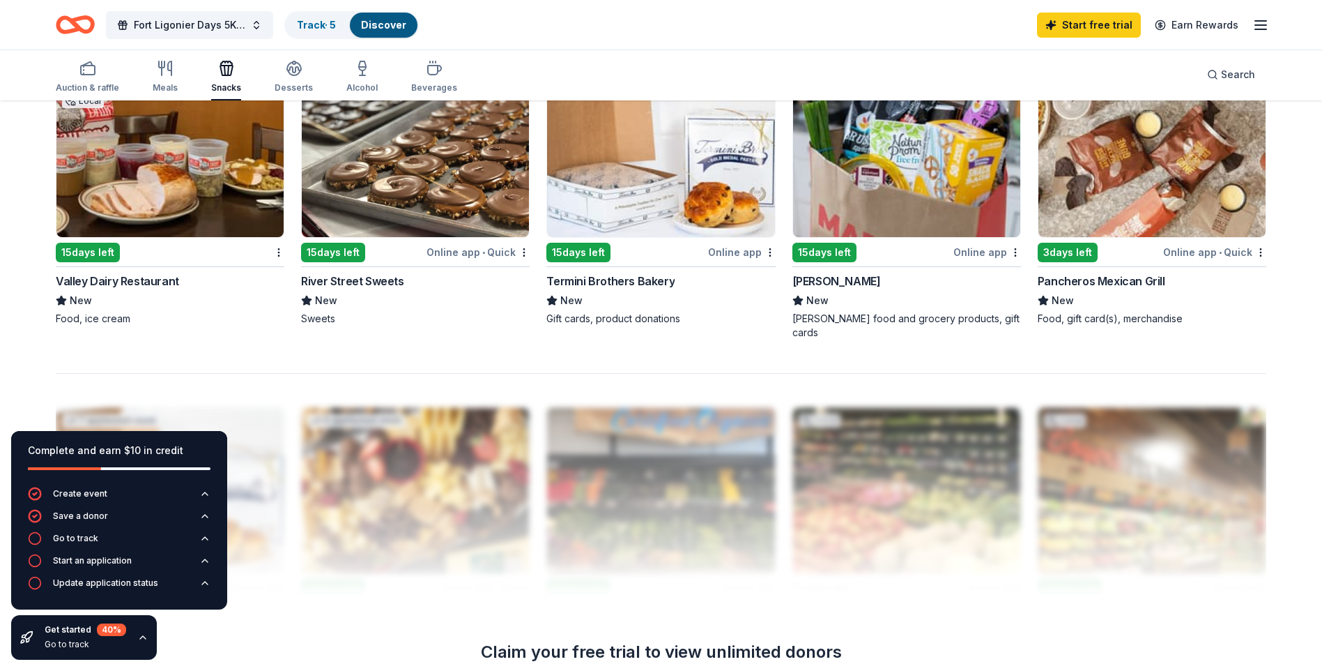
scroll to position [1046, 0]
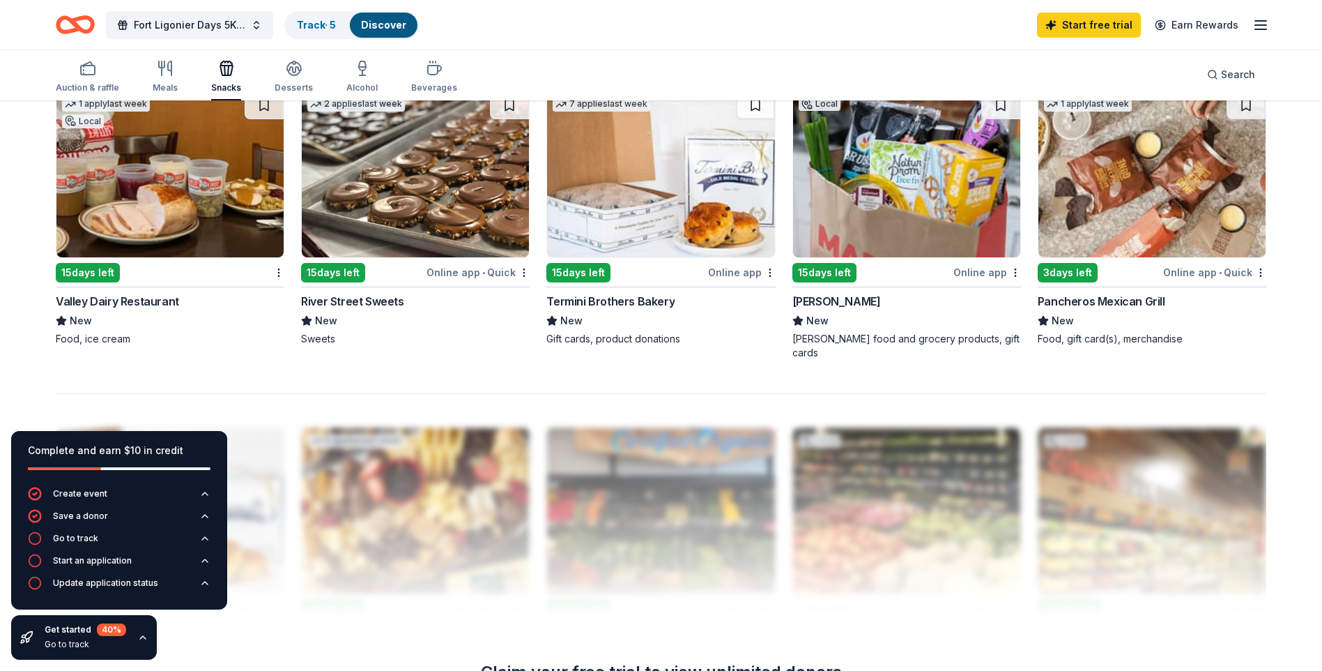
click at [65, 264] on div "15 days left" at bounding box center [88, 273] width 64 height 20
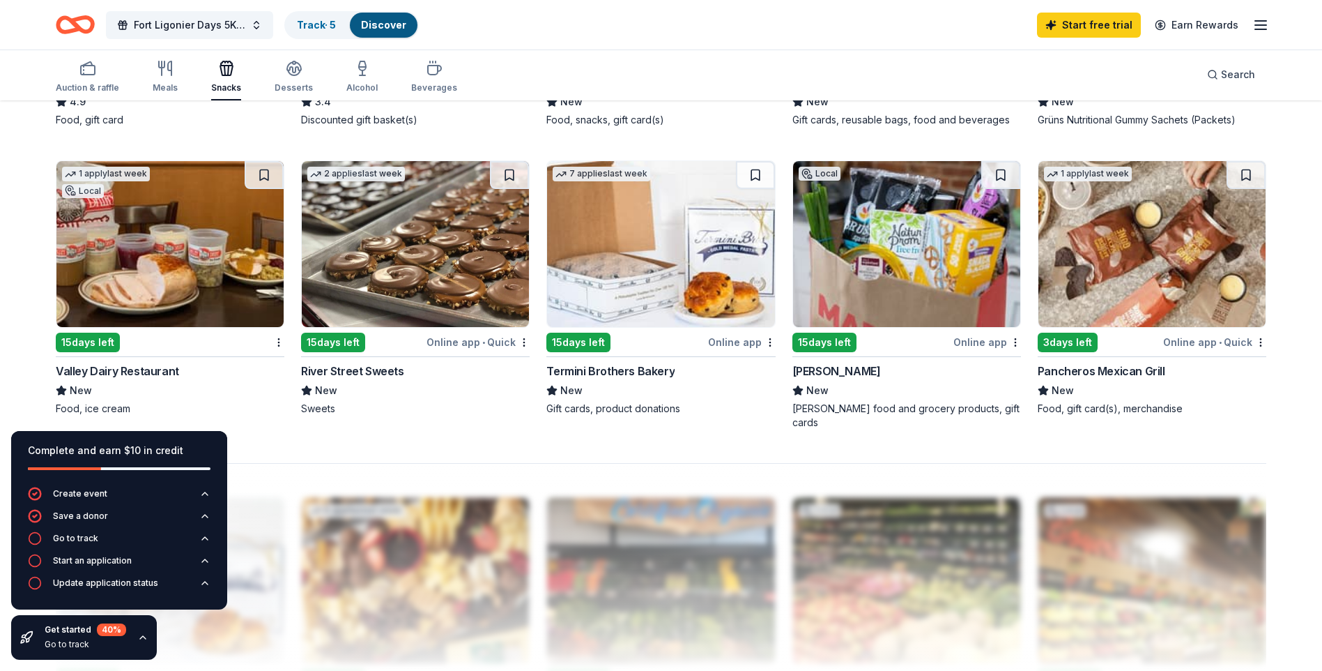
scroll to position [906, 0]
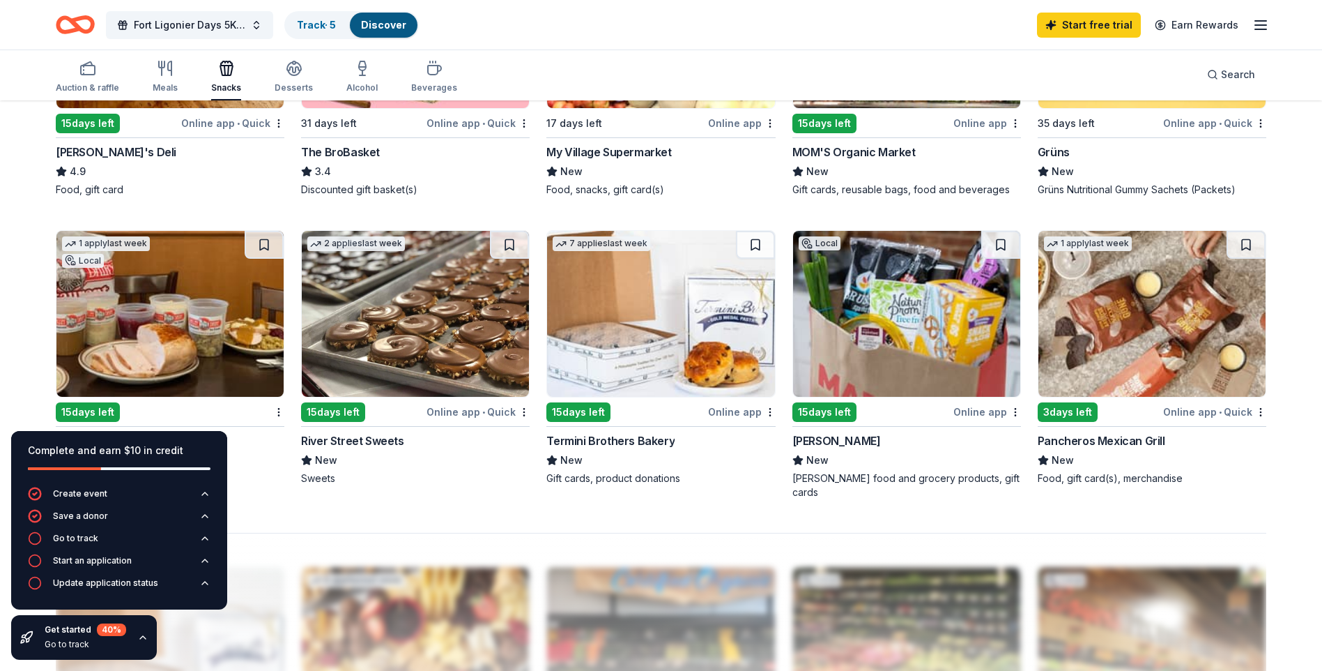
click at [854, 362] on img at bounding box center [906, 314] width 227 height 166
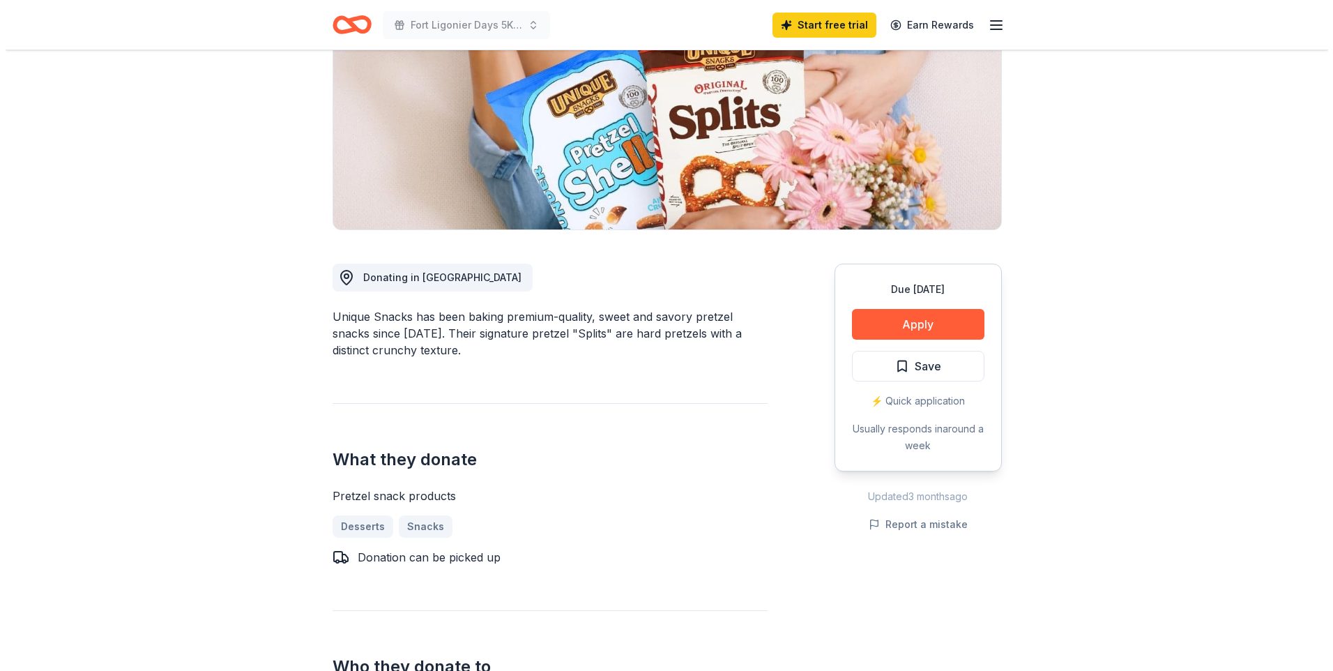
scroll to position [139, 0]
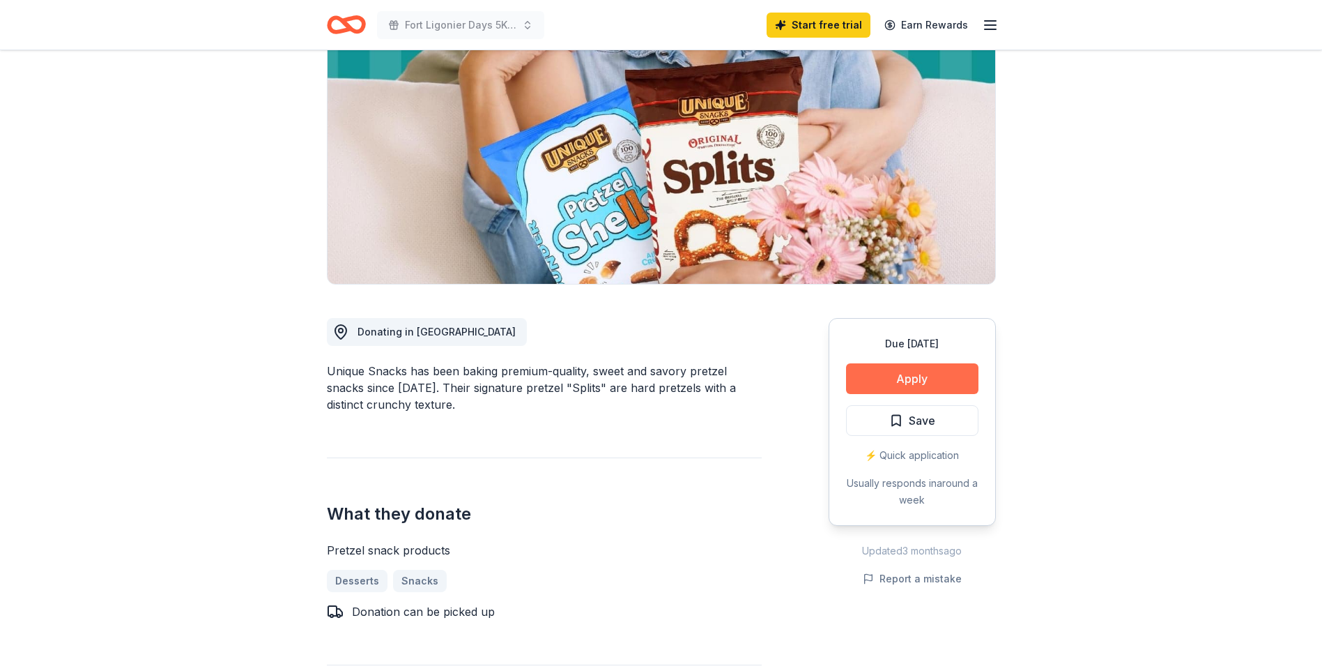
click at [975, 374] on button "Apply" at bounding box center [912, 378] width 132 height 31
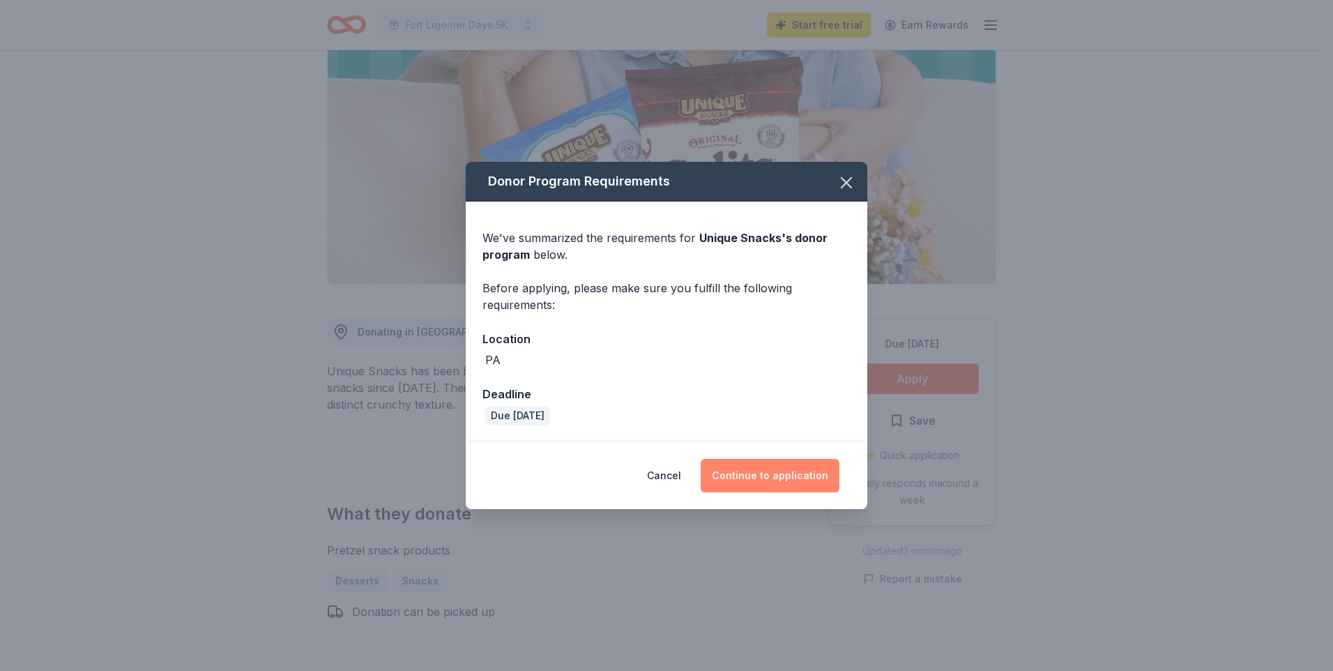
click at [827, 478] on button "Continue to application" at bounding box center [770, 475] width 139 height 33
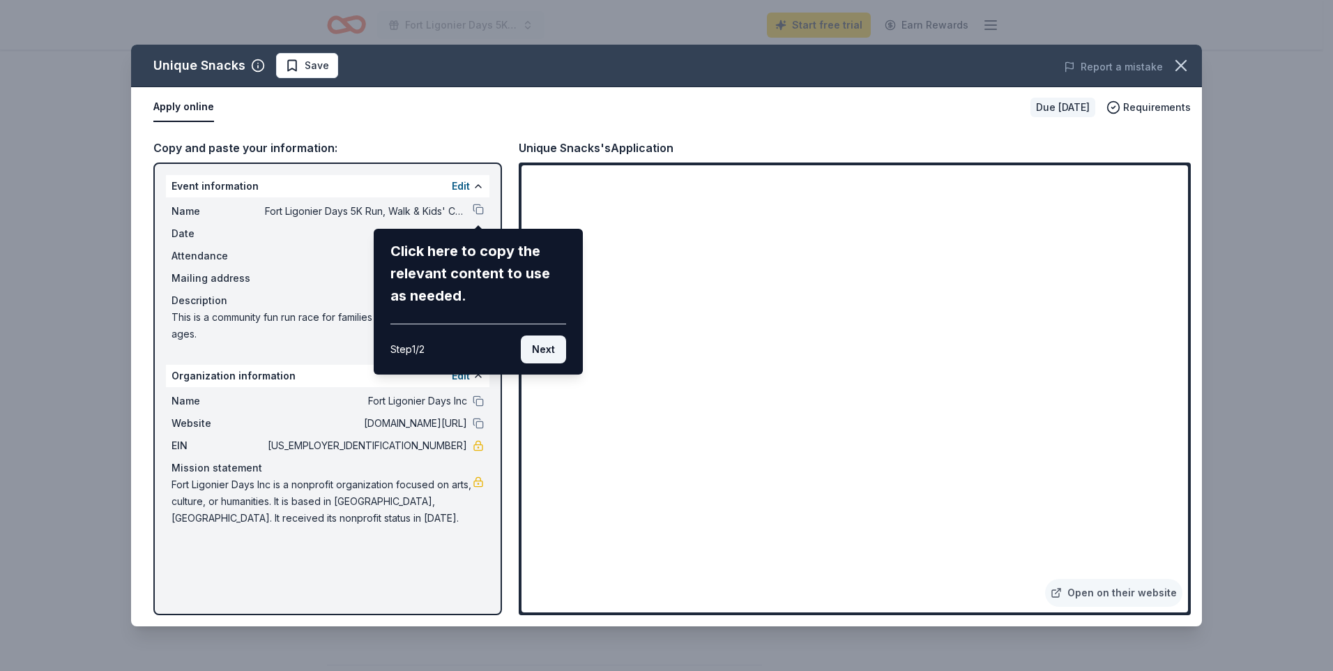
click at [556, 340] on button "Next" at bounding box center [543, 349] width 45 height 28
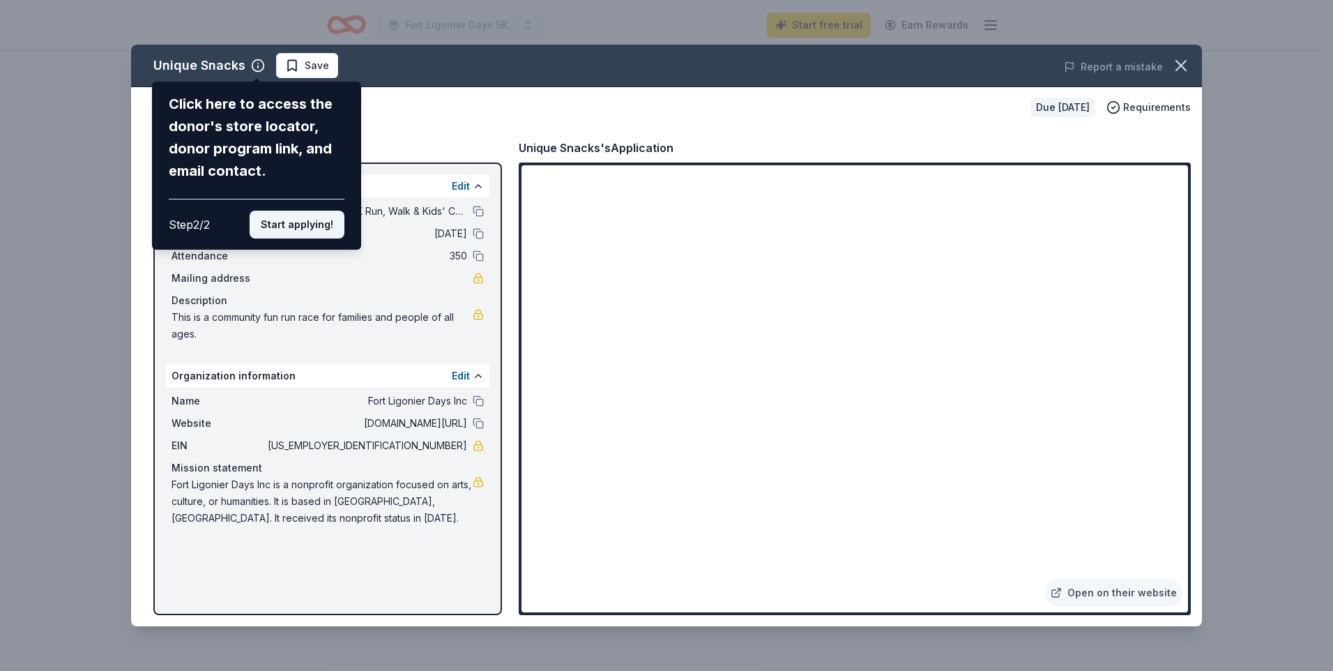
click at [323, 234] on button "Start applying!" at bounding box center [297, 225] width 95 height 28
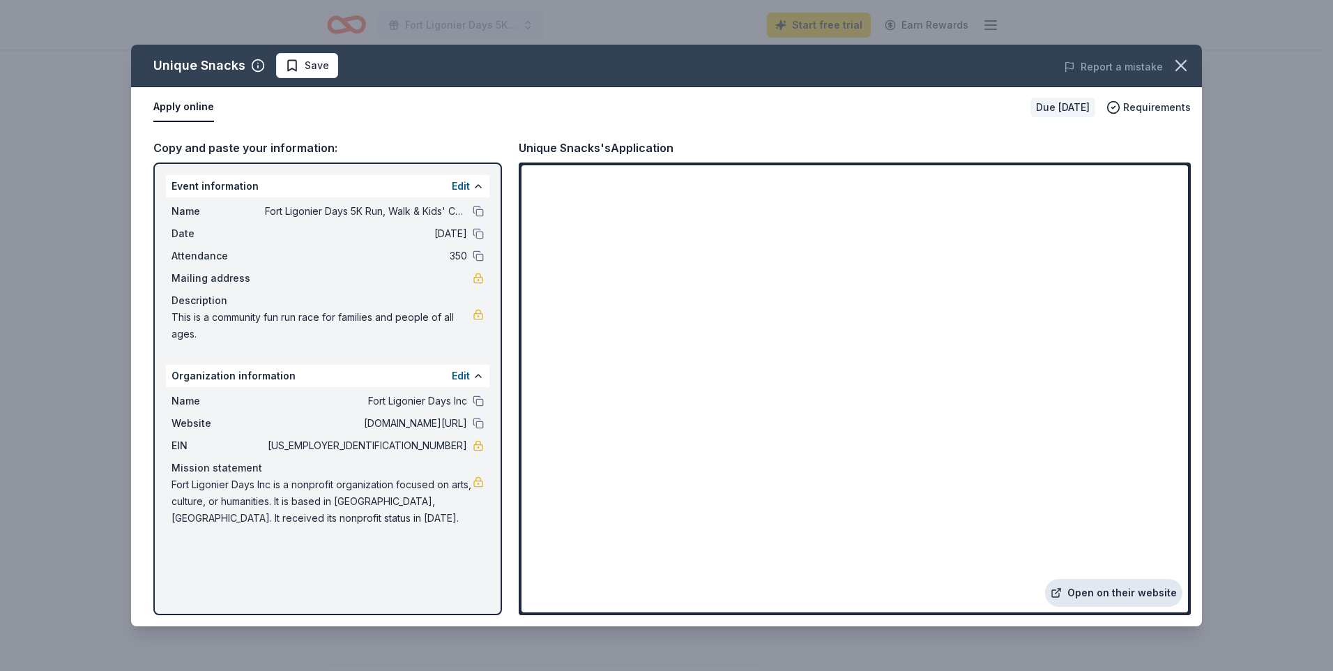
click at [1111, 593] on link "Open on their website" at bounding box center [1113, 593] width 137 height 28
click at [305, 146] on div "Copy and paste your information:" at bounding box center [327, 148] width 349 height 18
click at [1138, 590] on link "Open on their website" at bounding box center [1113, 593] width 137 height 28
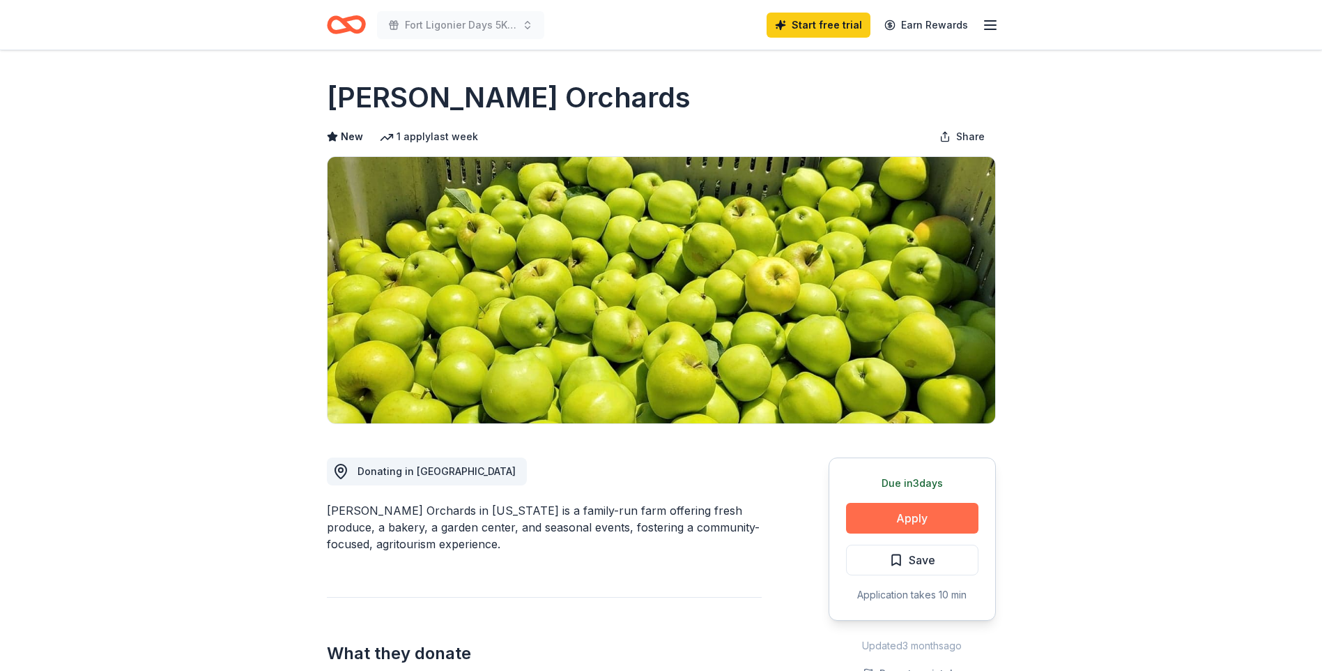
click at [855, 512] on button "Apply" at bounding box center [912, 518] width 132 height 31
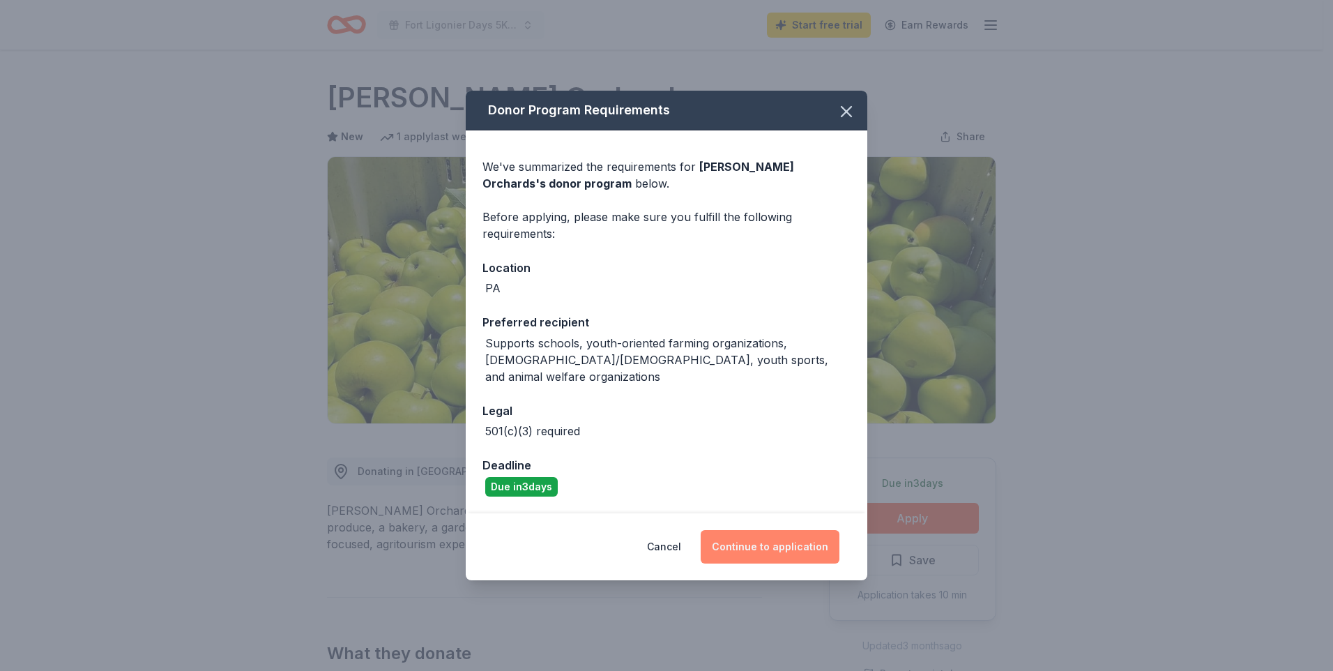
click at [818, 537] on button "Continue to application" at bounding box center [770, 546] width 139 height 33
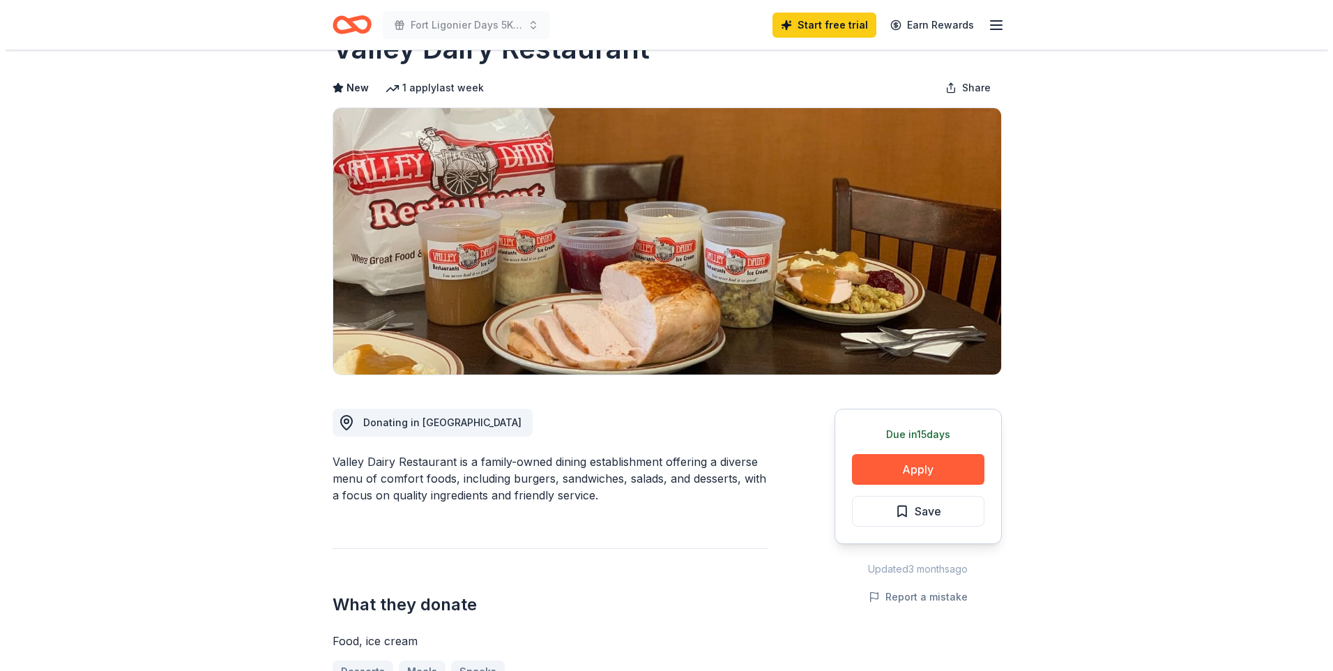
scroll to position [139, 0]
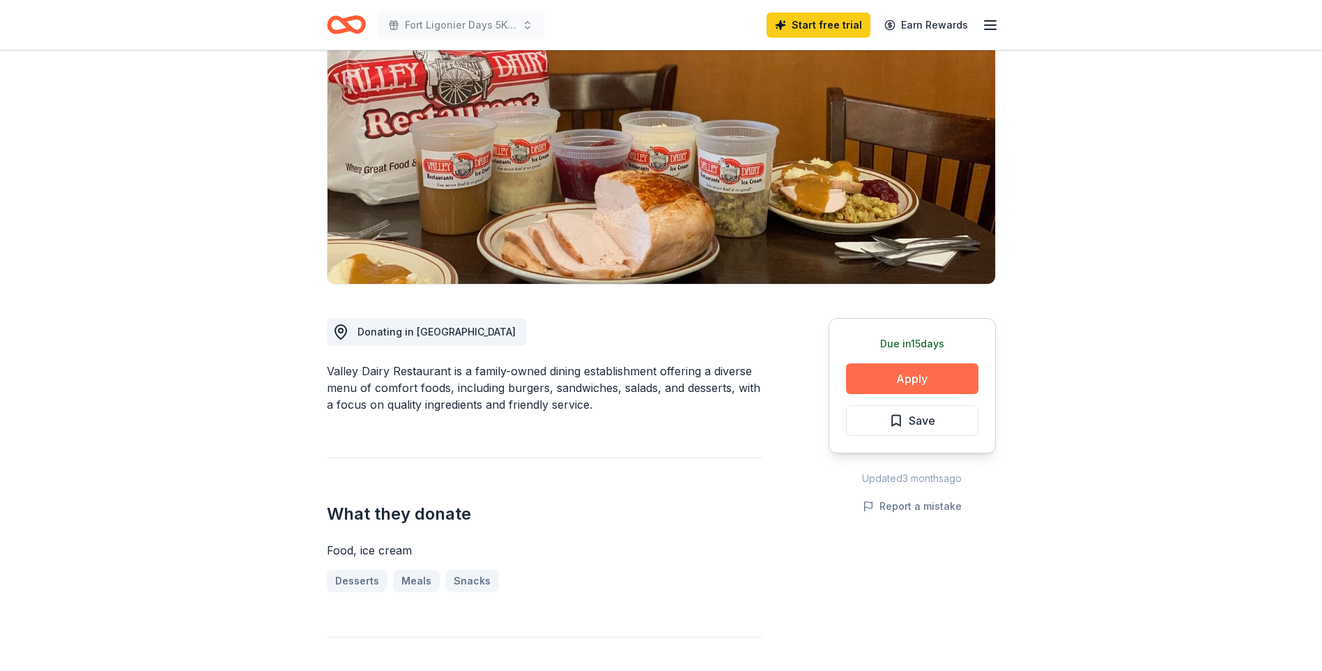
click at [871, 382] on button "Apply" at bounding box center [912, 378] width 132 height 31
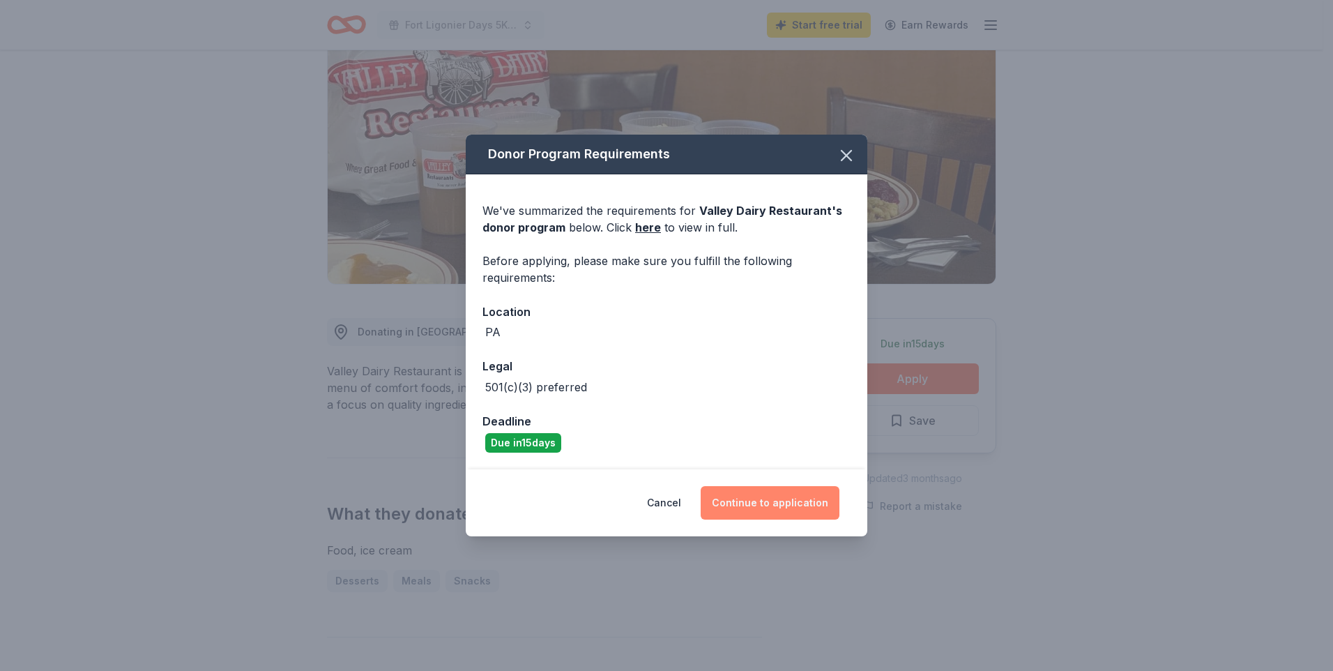
click at [733, 501] on button "Continue to application" at bounding box center [770, 502] width 139 height 33
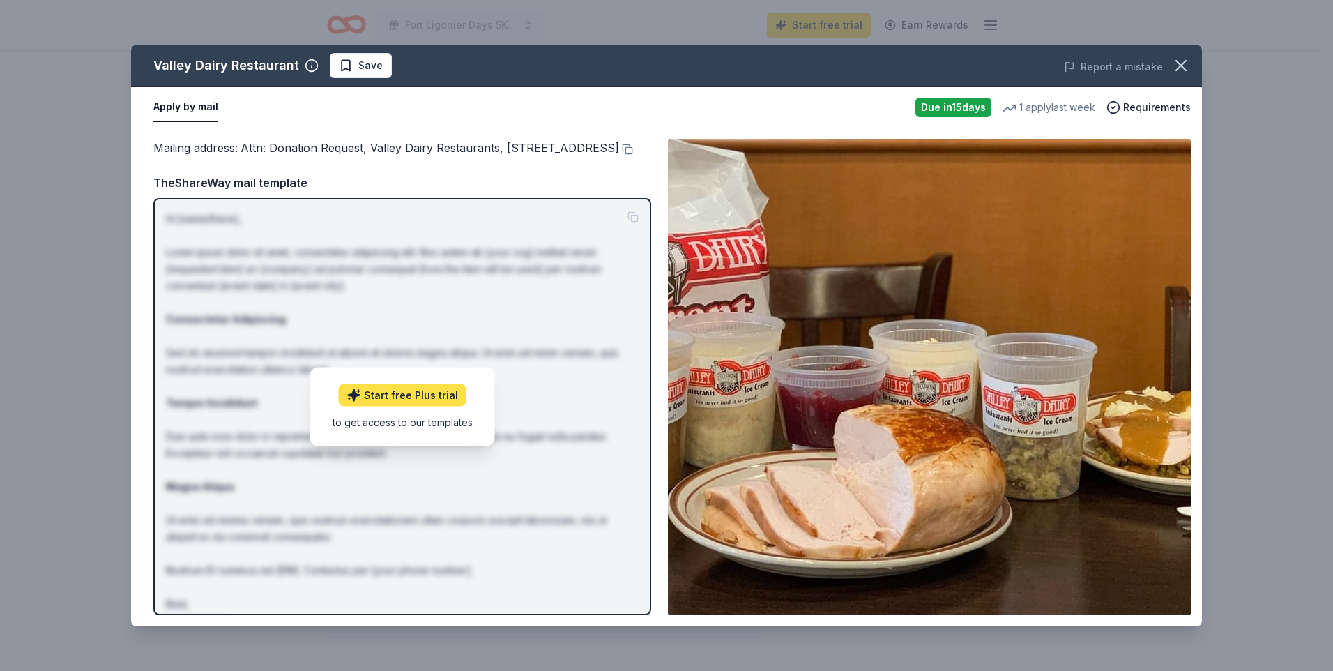
click at [437, 406] on link "Start free Plus trial" at bounding box center [403, 394] width 128 height 22
click at [286, 146] on span "Attn: Donation Request, Valley Dairy Restaurants, 1562 Mission Road, Latrobe, P…" at bounding box center [430, 148] width 379 height 14
